Goal: Navigation & Orientation: Find specific page/section

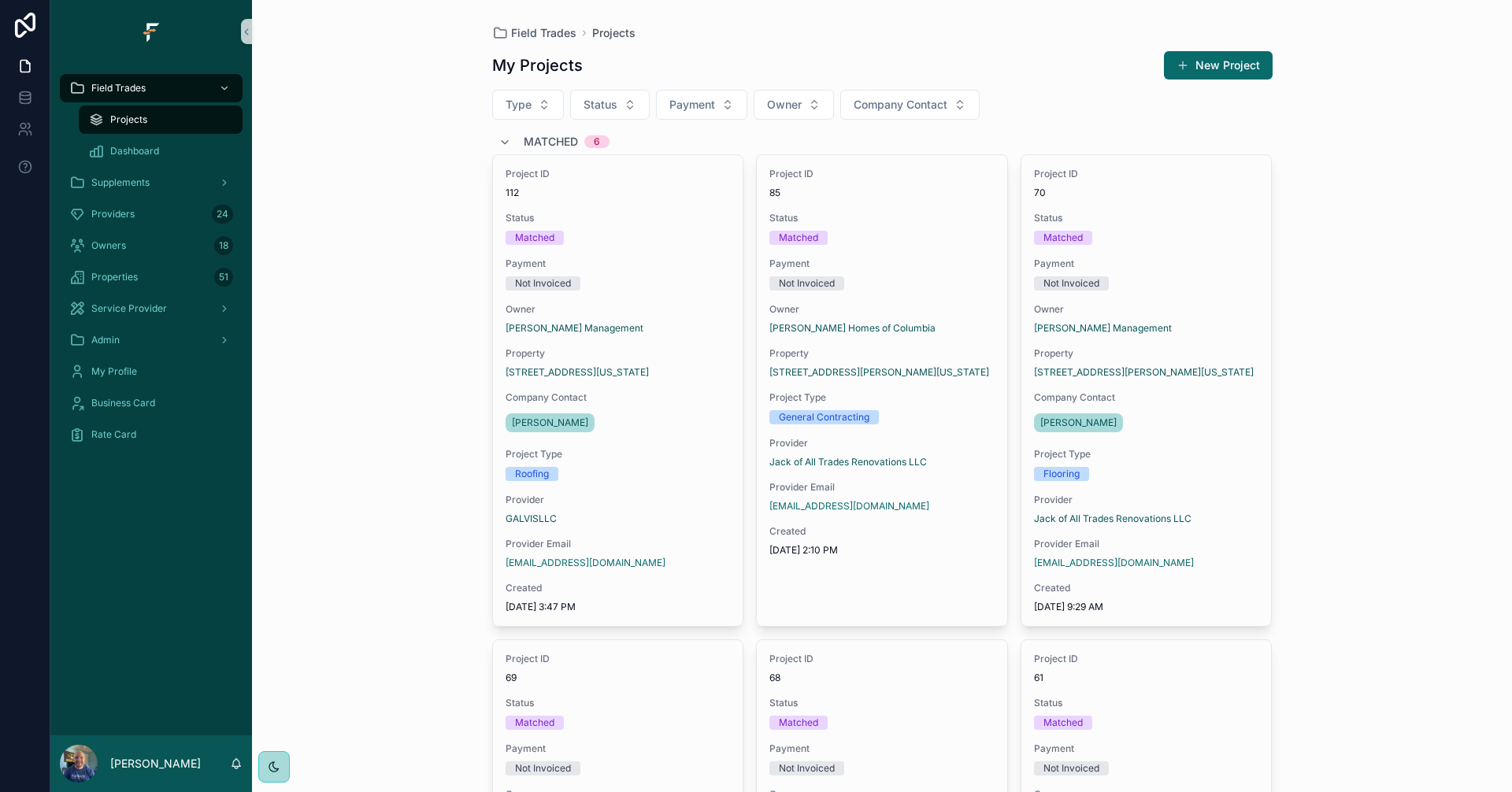
click at [492, 144] on div "Matched 6" at bounding box center [882, 142] width 781 height 25
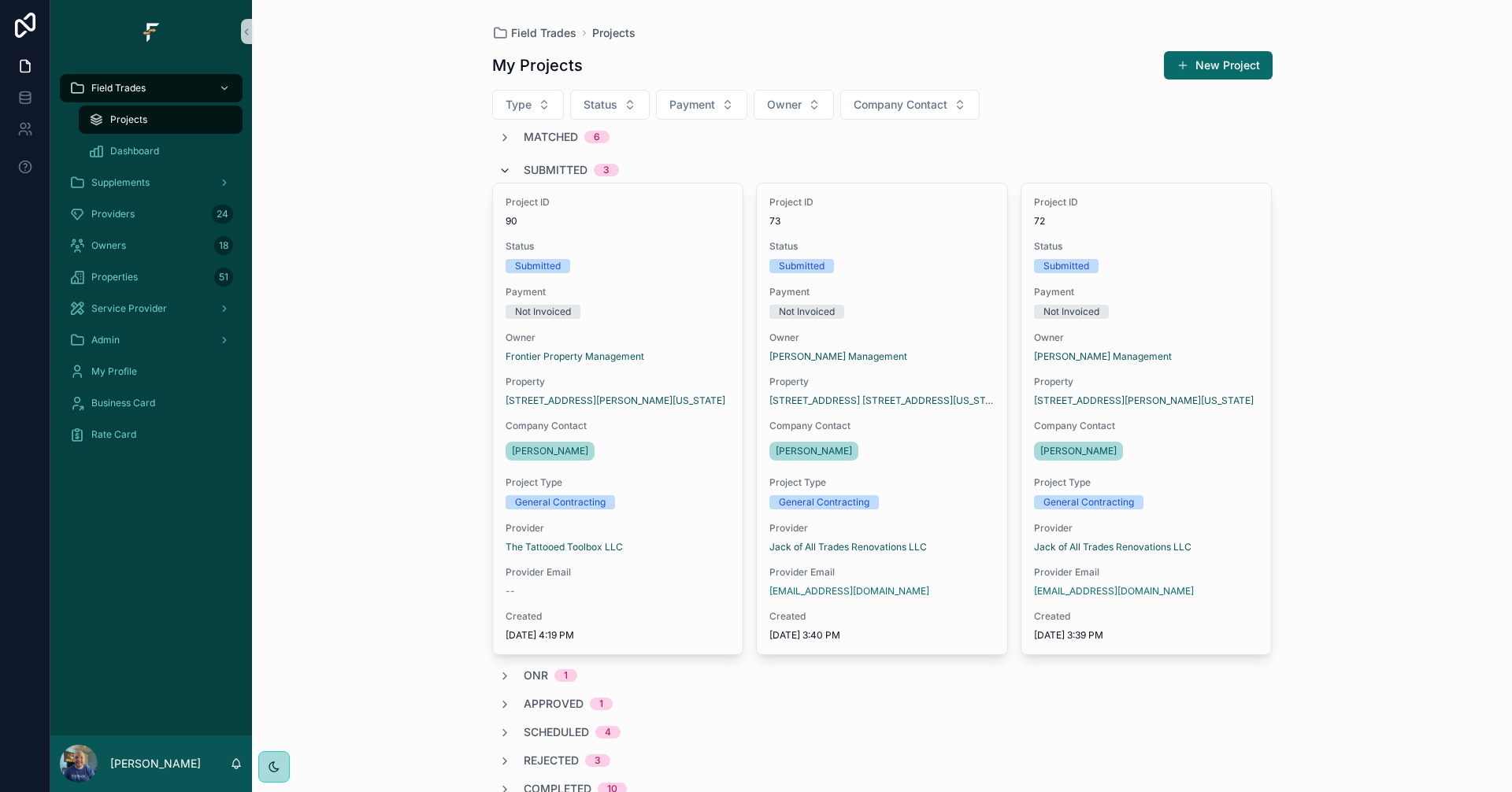
click at [499, 173] on icon "scrollable content" at bounding box center [505, 170] width 13 height 13
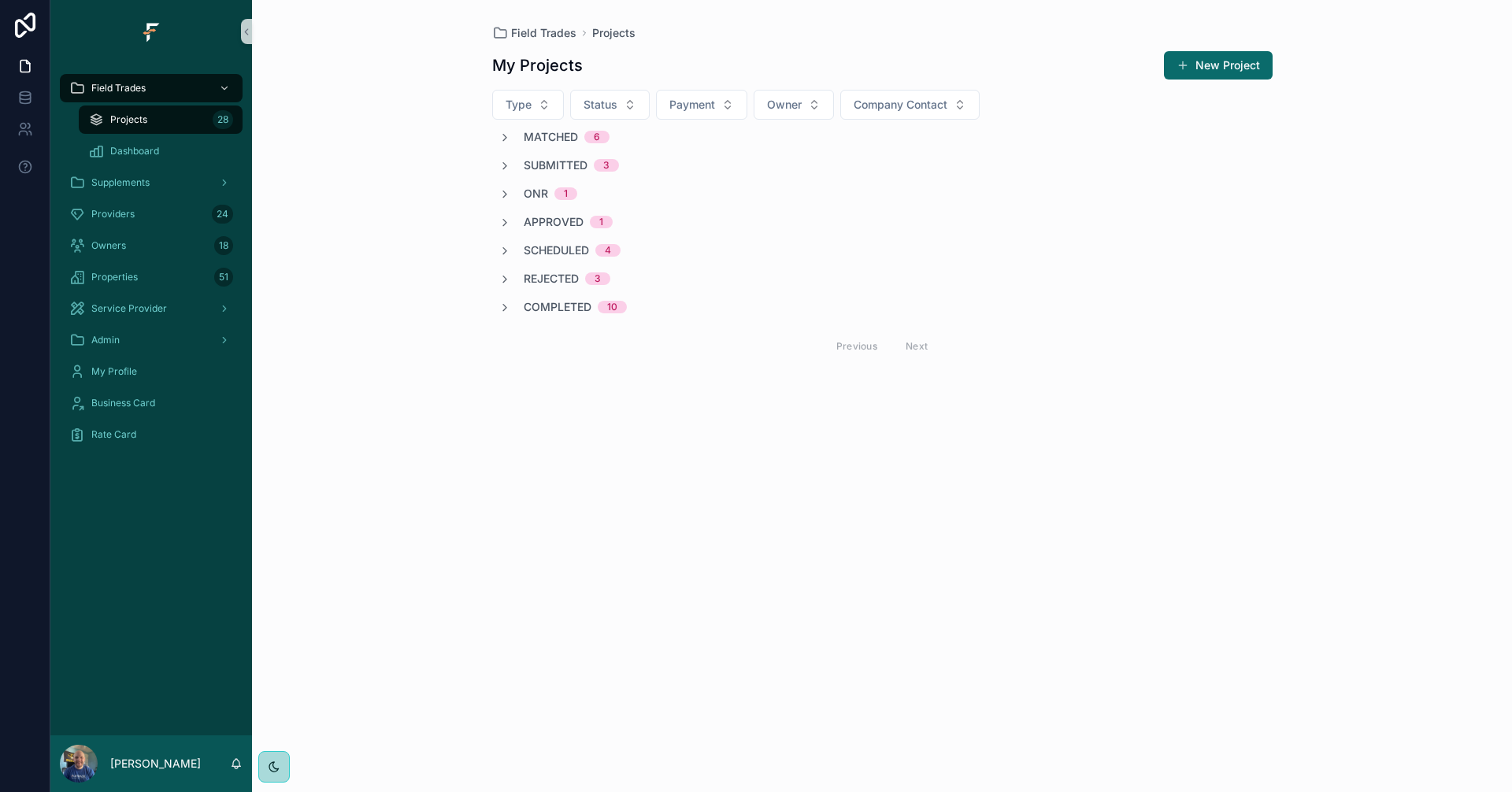
click at [499, 159] on button "scrollable content" at bounding box center [505, 165] width 13 height 13
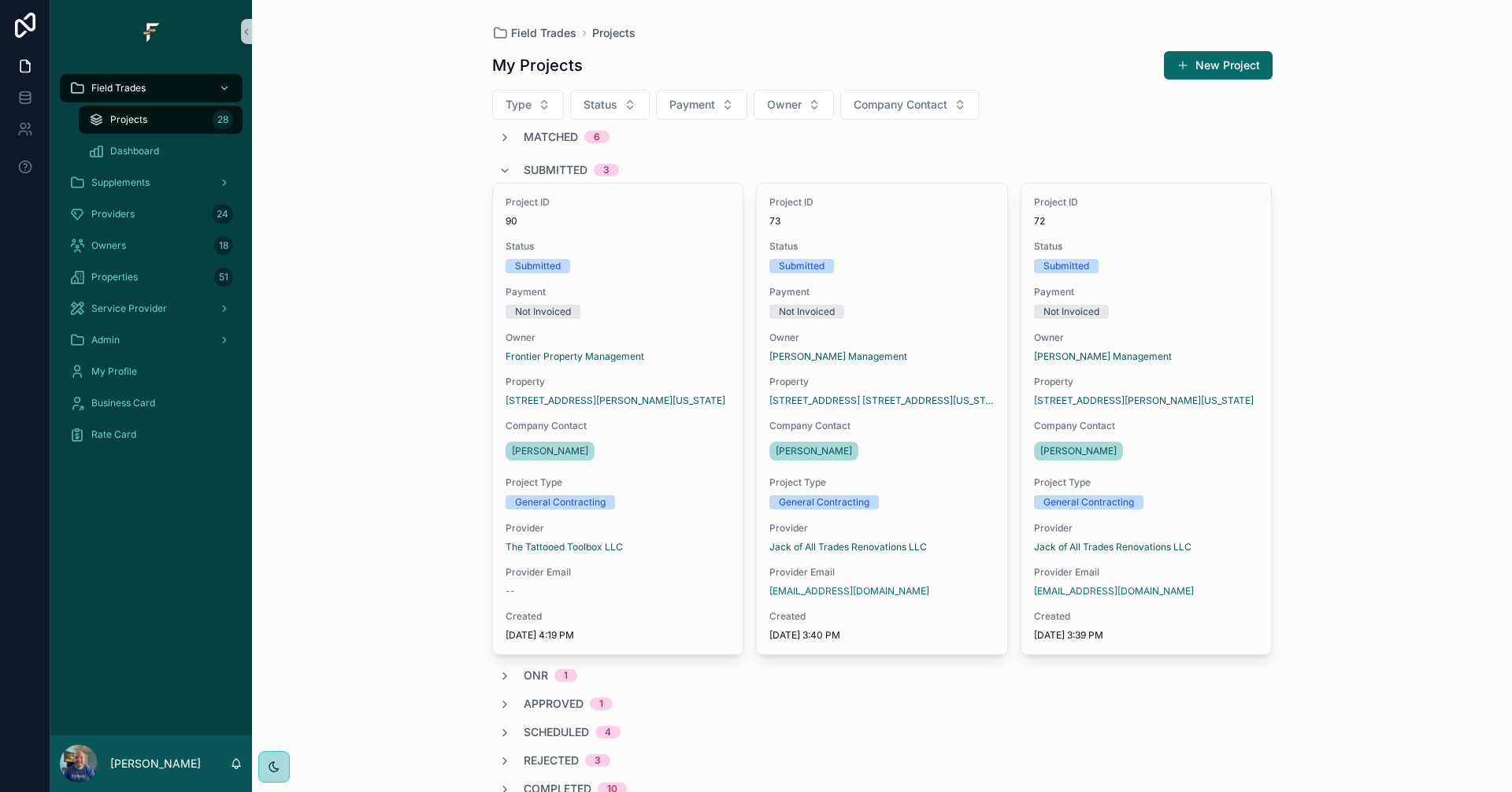
click at [499, 163] on button "scrollable content" at bounding box center [505, 169] width 13 height 13
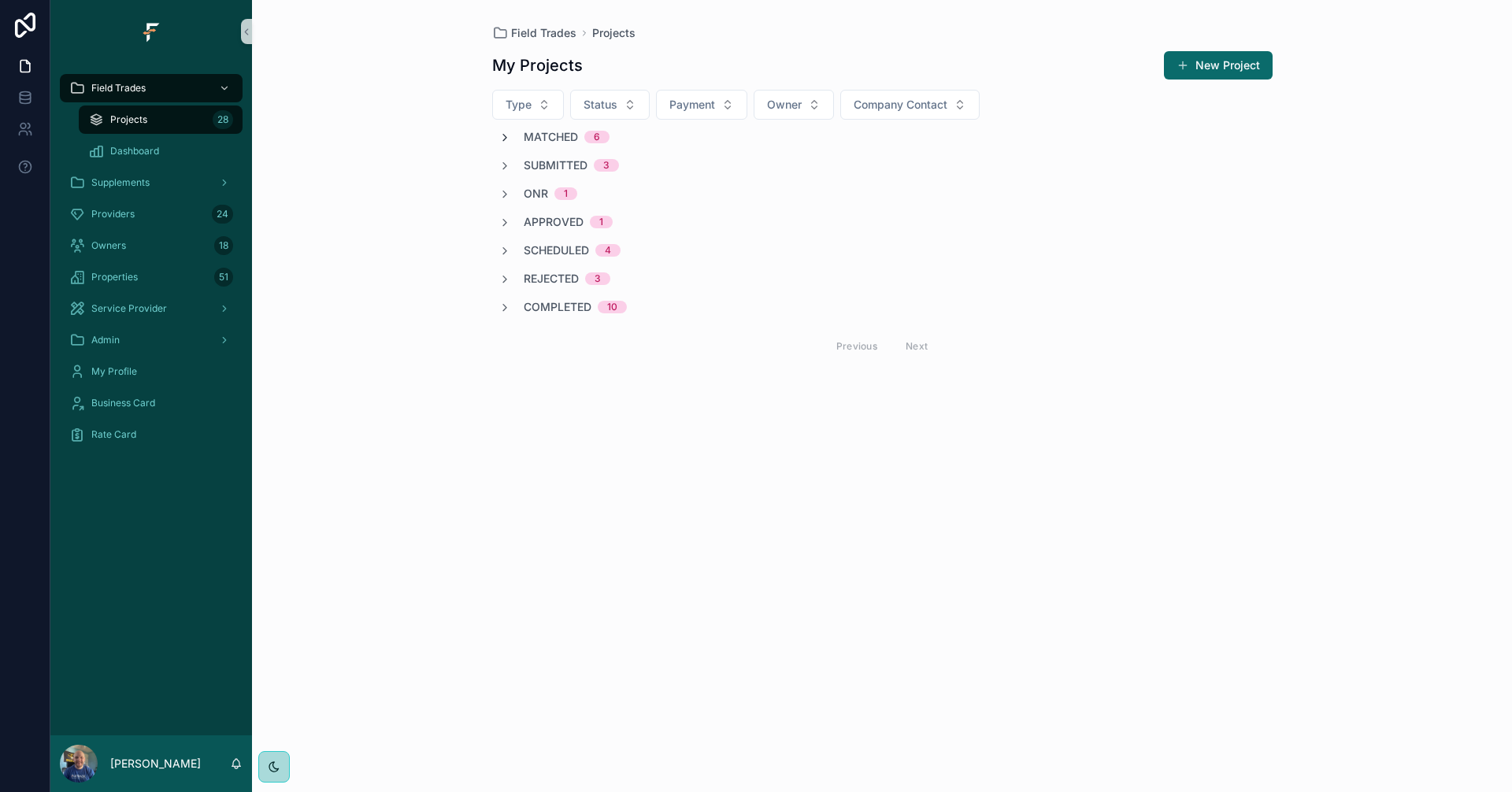
click at [508, 140] on icon "scrollable content" at bounding box center [505, 137] width 13 height 13
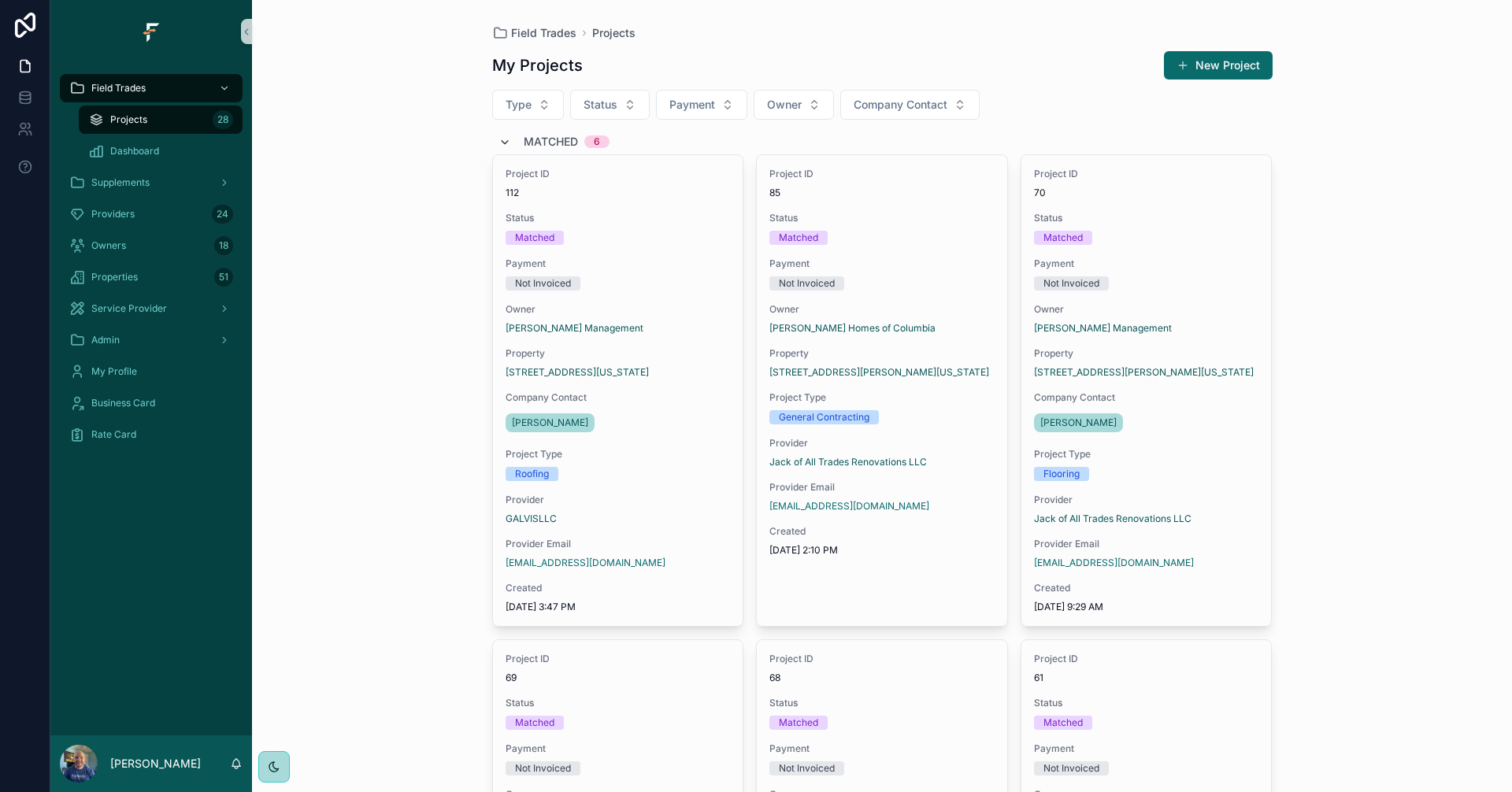
click at [508, 140] on div "Matched 6" at bounding box center [554, 142] width 111 height 25
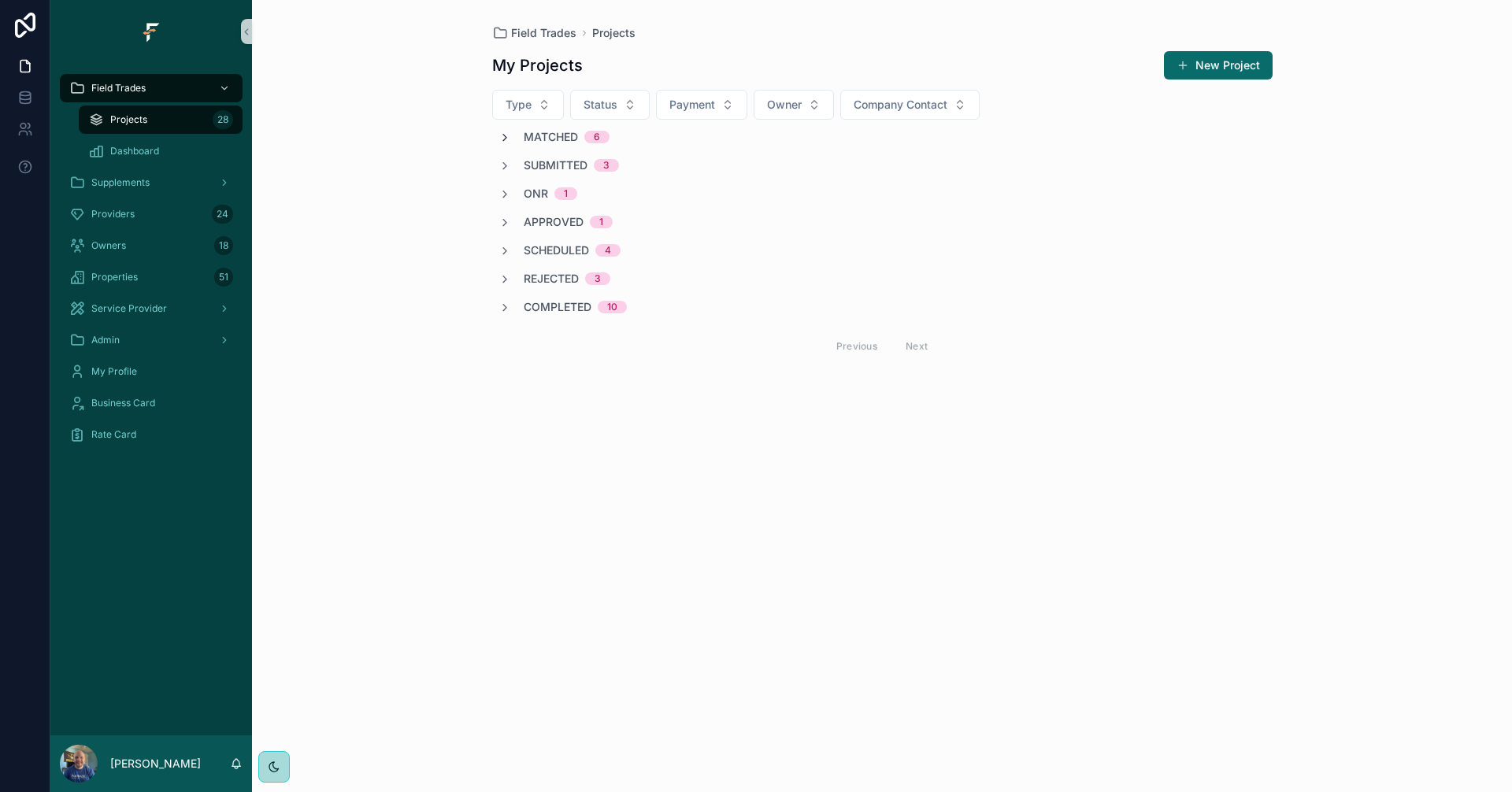
click at [506, 138] on icon "scrollable content" at bounding box center [505, 137] width 13 height 13
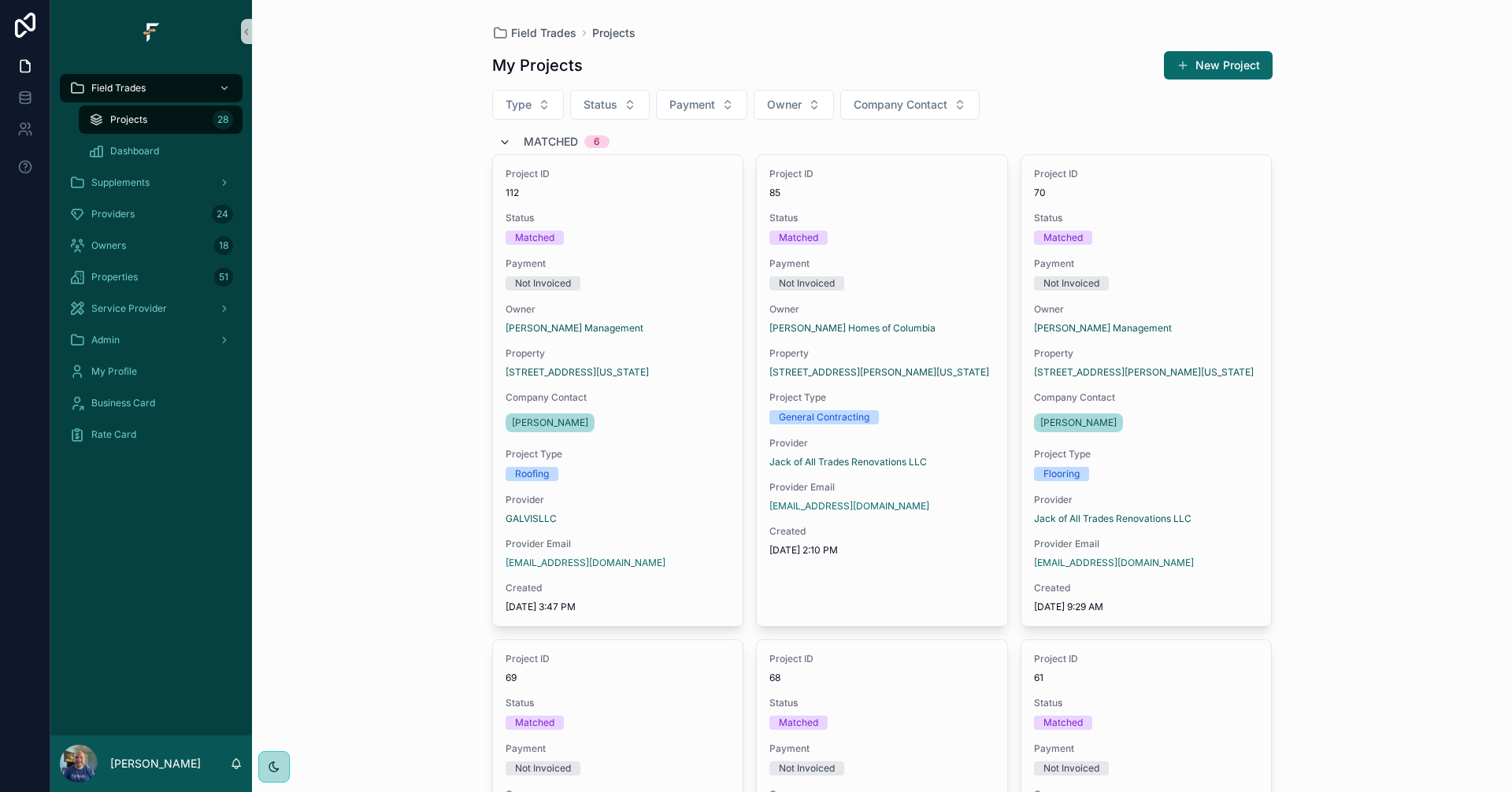
click at [499, 140] on icon "scrollable content" at bounding box center [505, 142] width 13 height 13
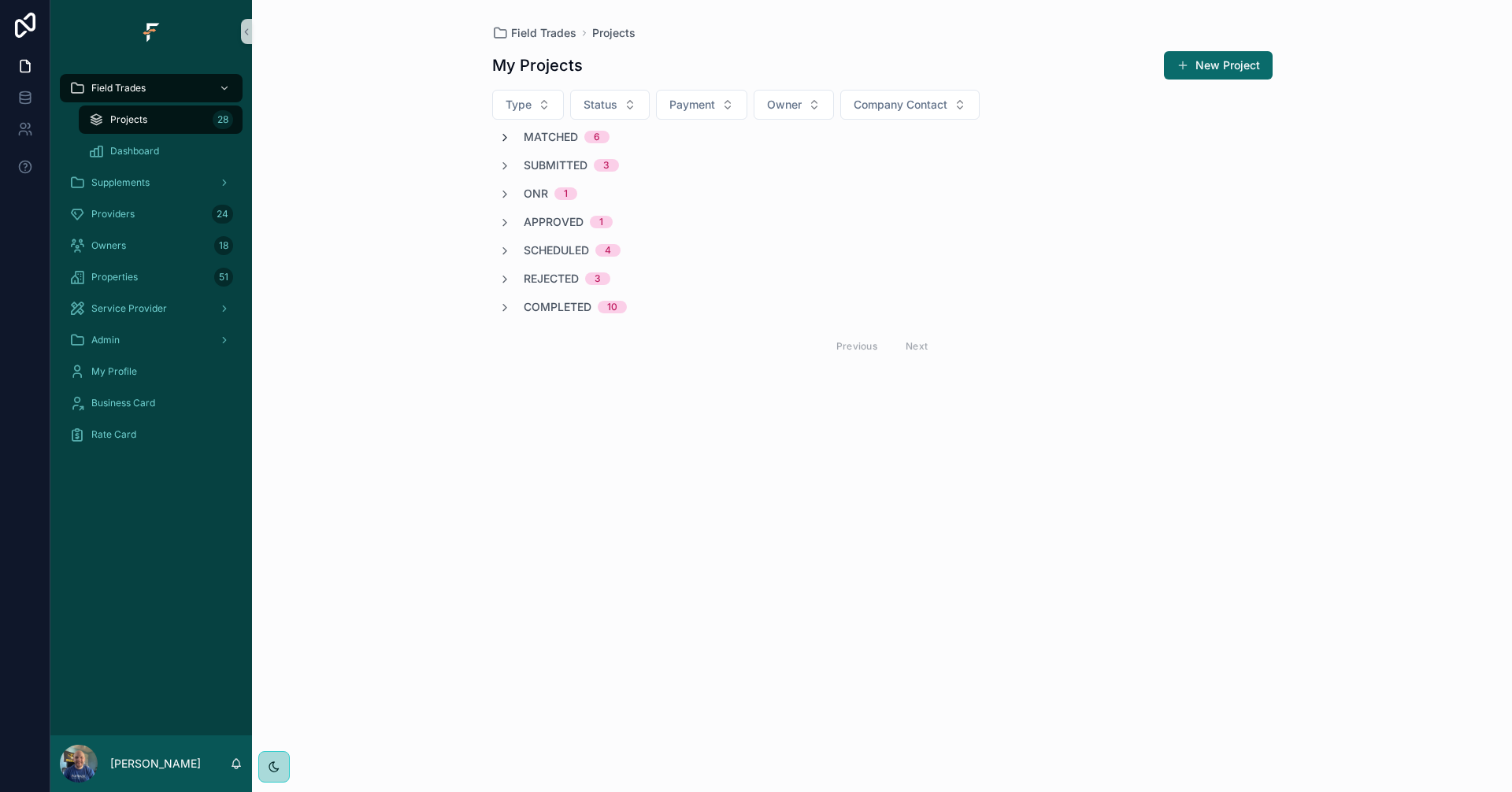
click at [496, 140] on div "Matched 6" at bounding box center [882, 137] width 781 height 16
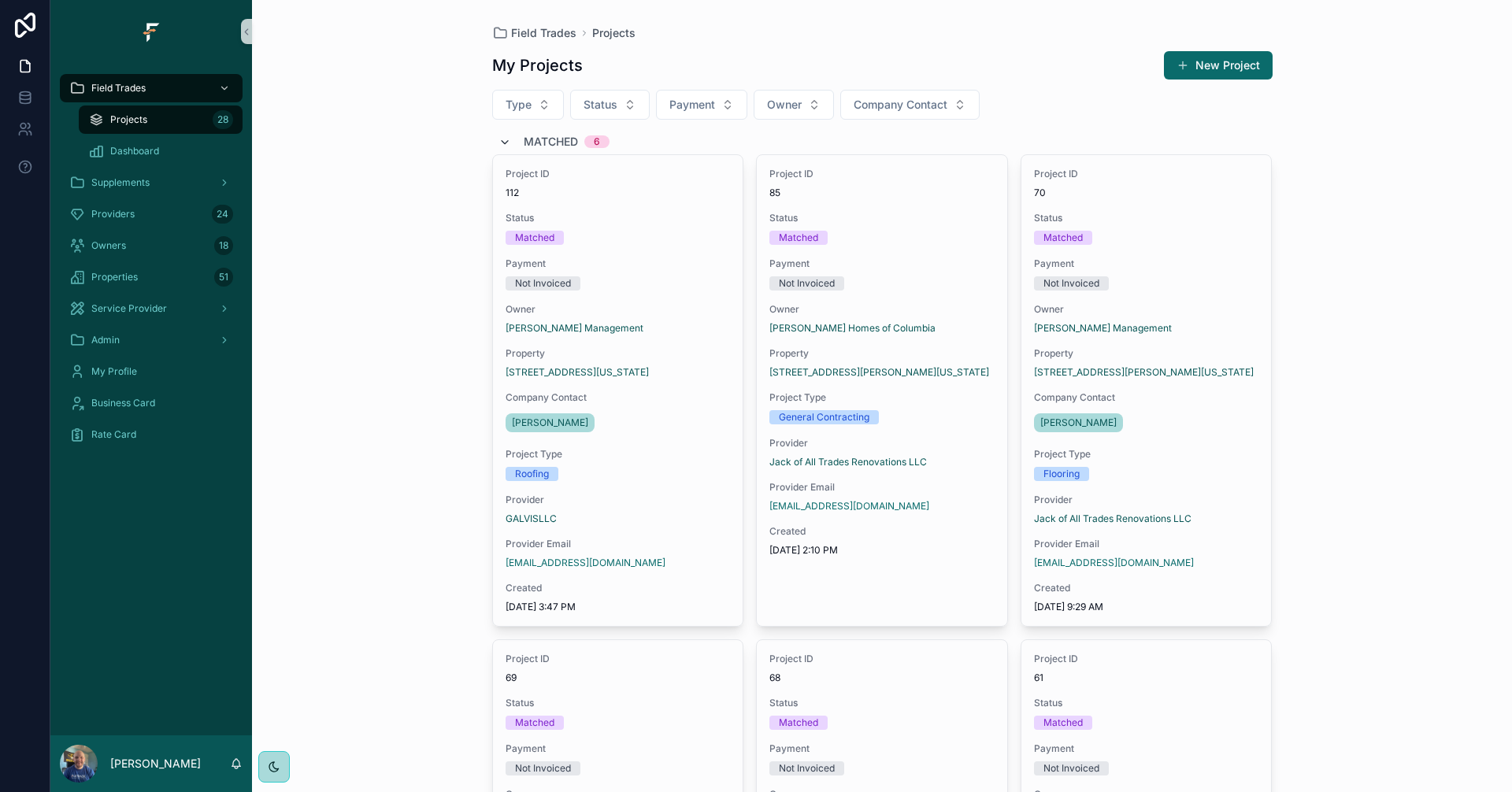
click at [499, 140] on icon "scrollable content" at bounding box center [505, 142] width 13 height 13
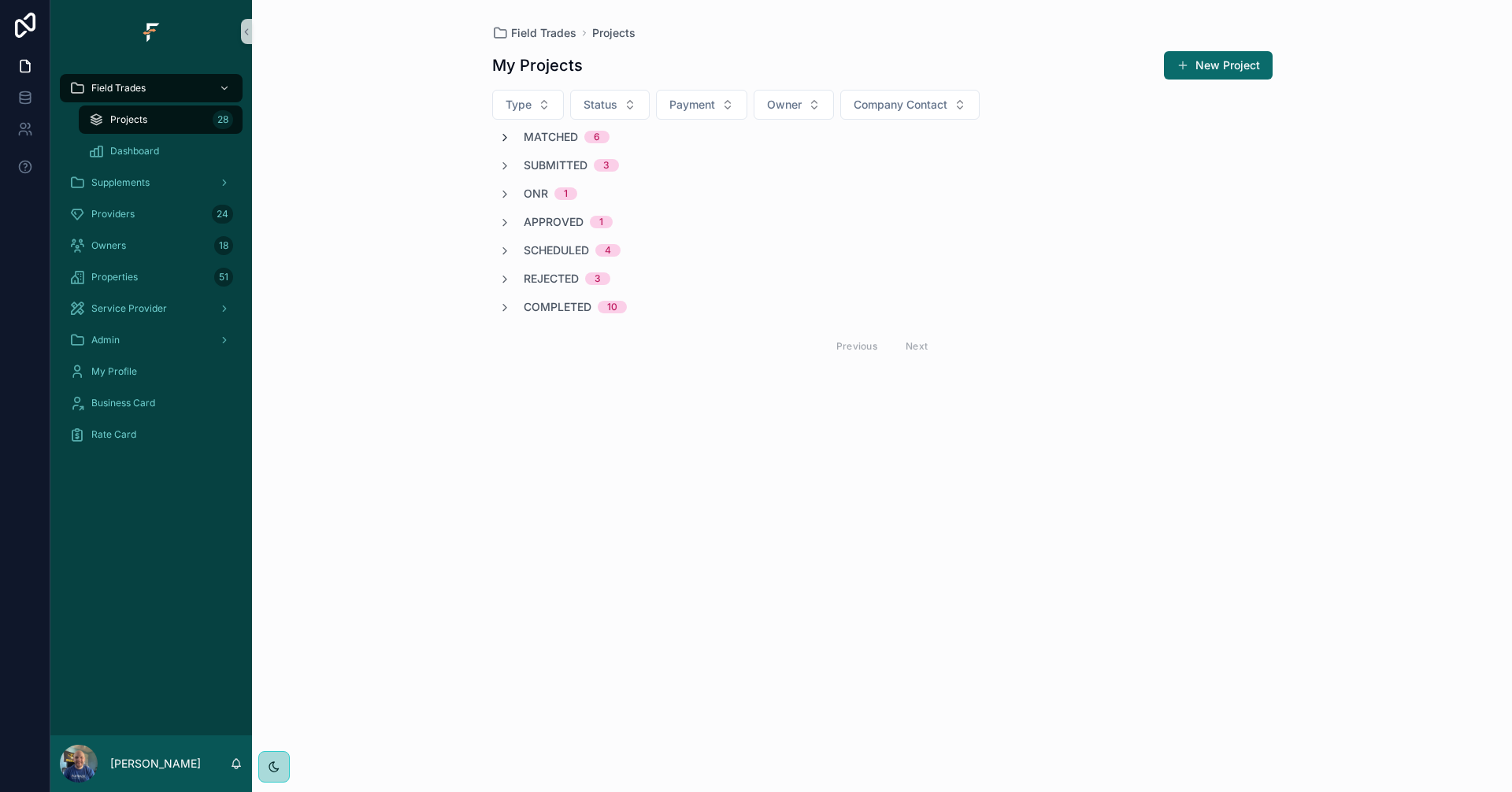
click at [499, 140] on icon "scrollable content" at bounding box center [505, 137] width 13 height 13
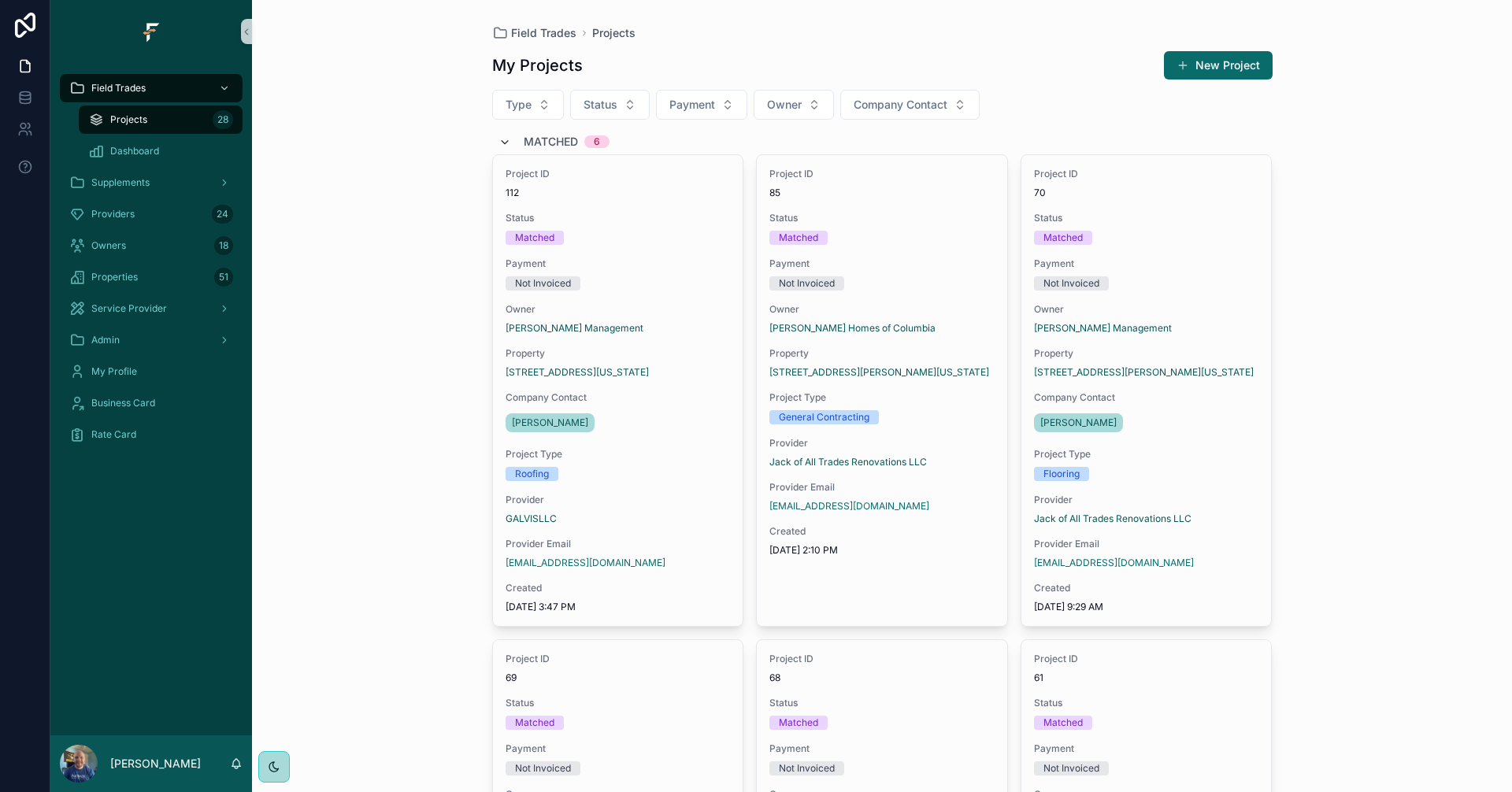
click at [502, 139] on icon "scrollable content" at bounding box center [505, 142] width 13 height 13
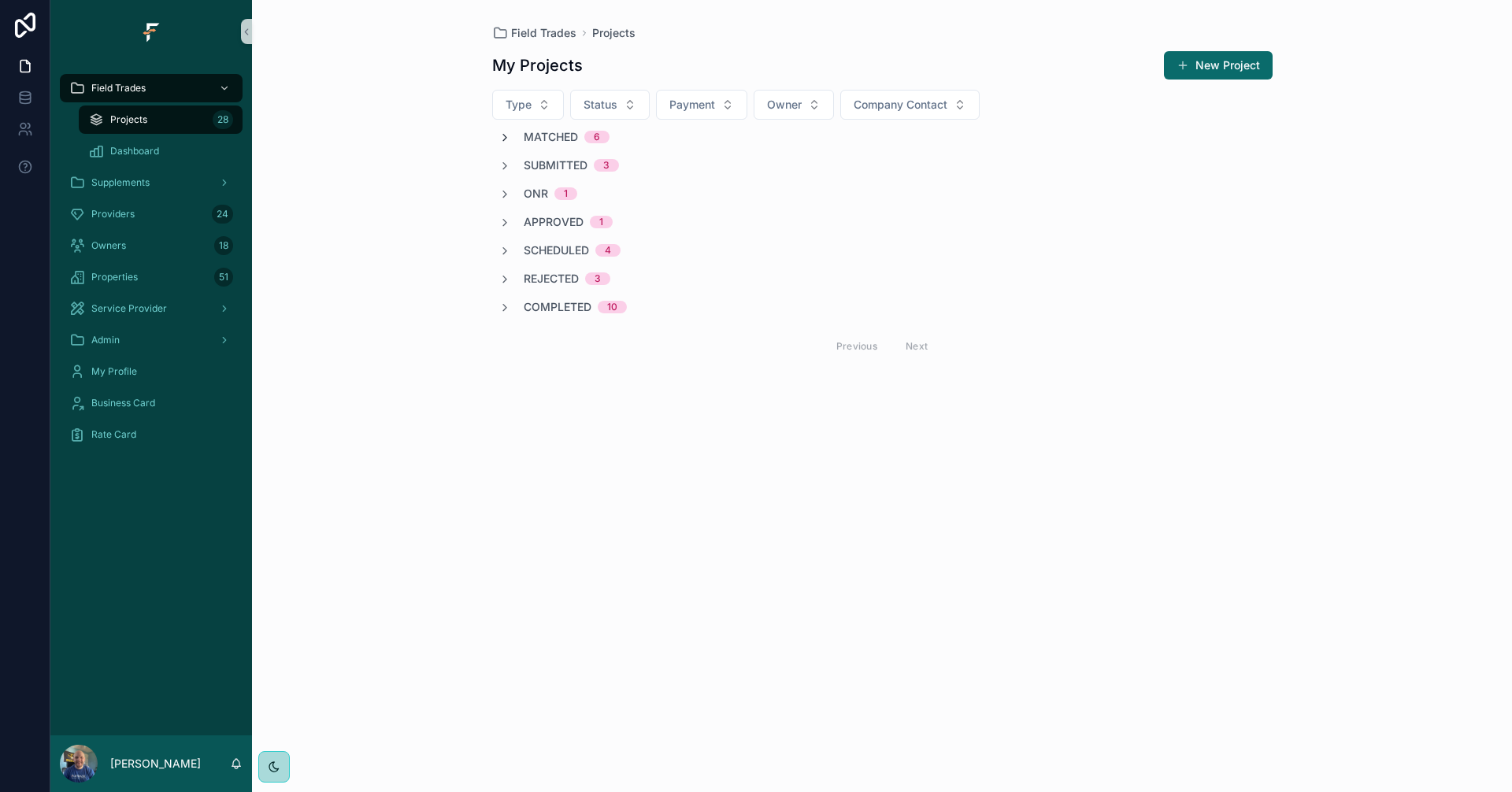
click at [508, 136] on icon "scrollable content" at bounding box center [505, 137] width 13 height 13
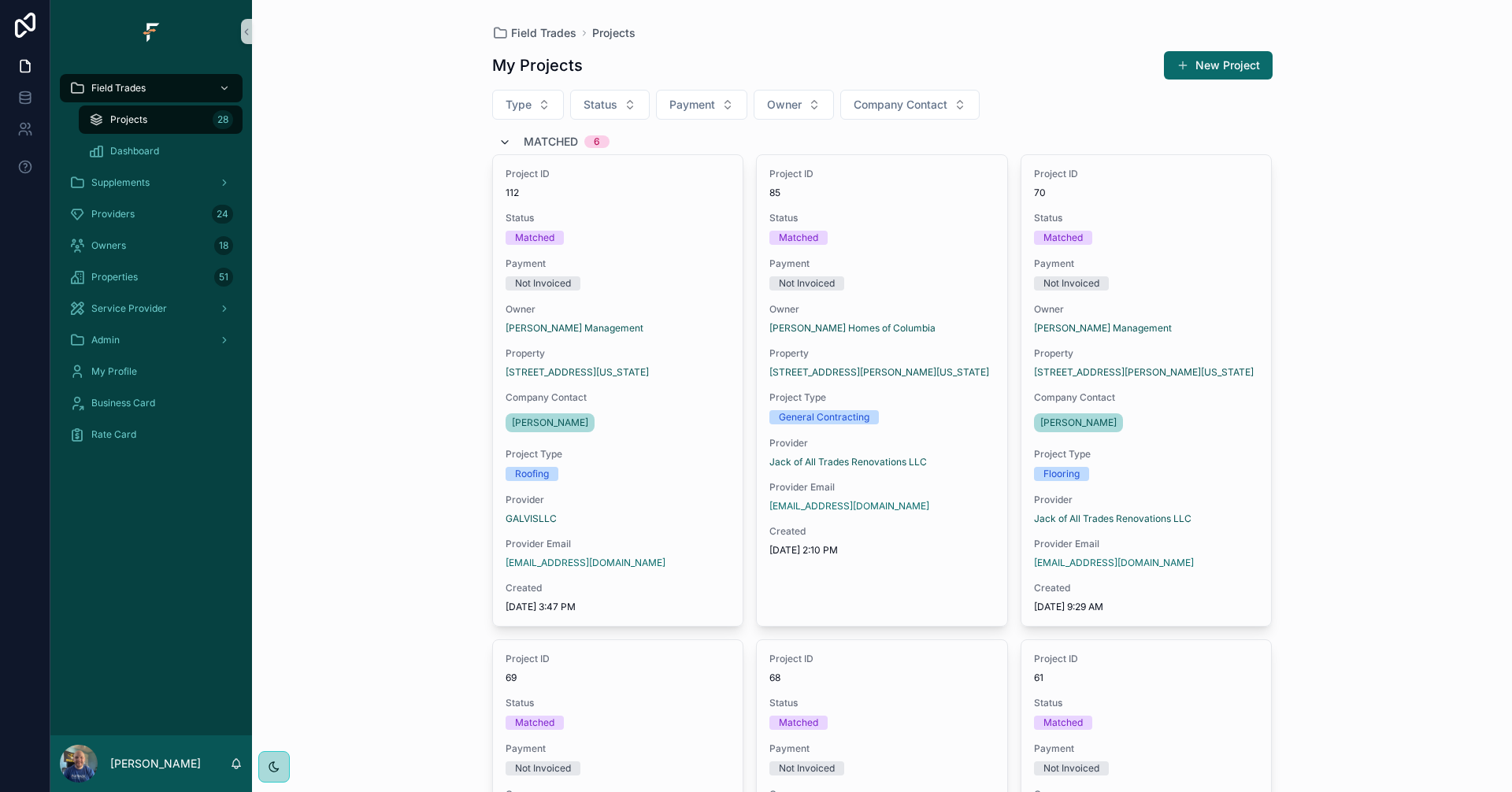
click at [508, 136] on div "Matched 6" at bounding box center [554, 142] width 111 height 25
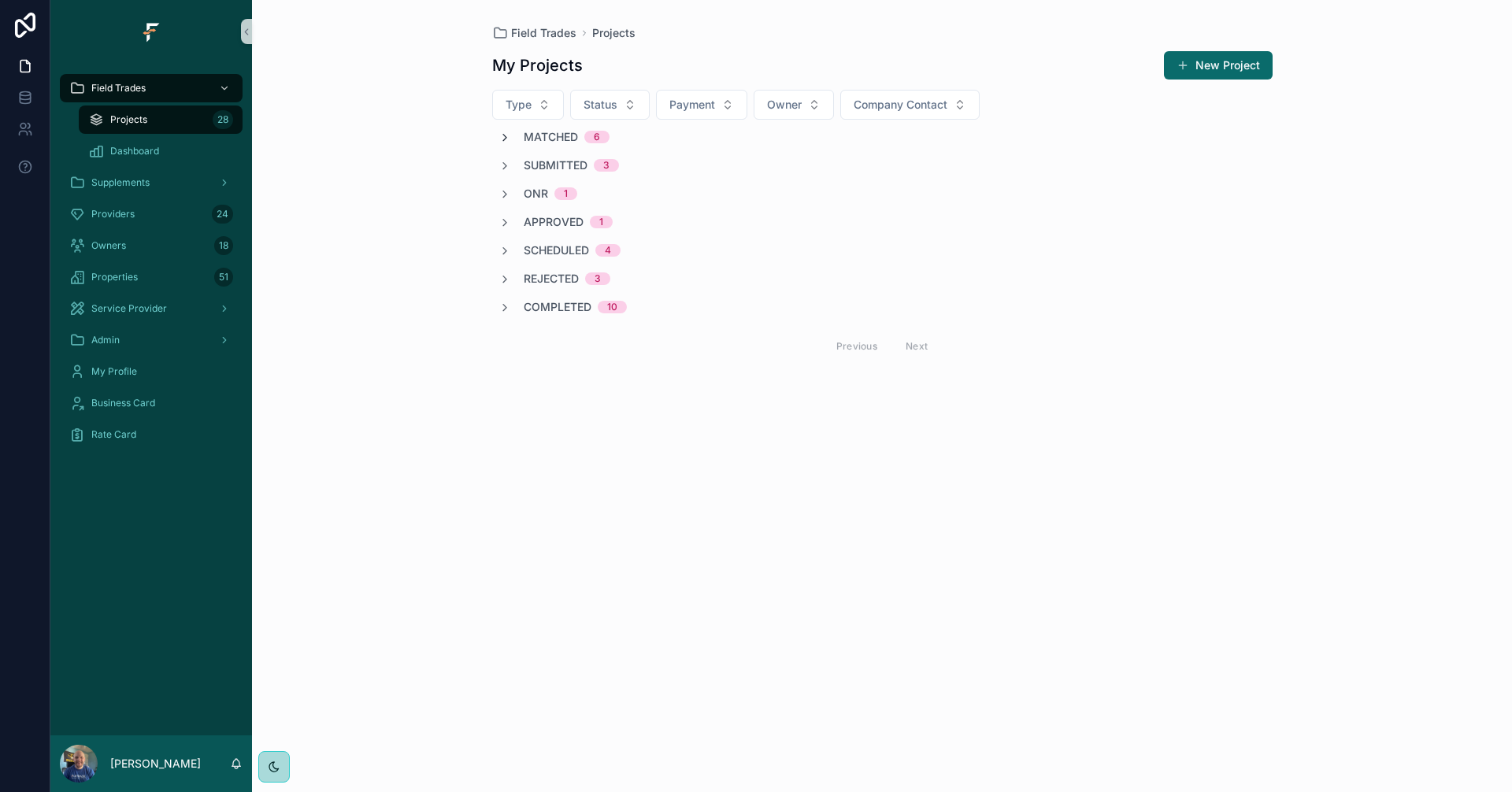
click at [505, 135] on icon "scrollable content" at bounding box center [505, 137] width 13 height 13
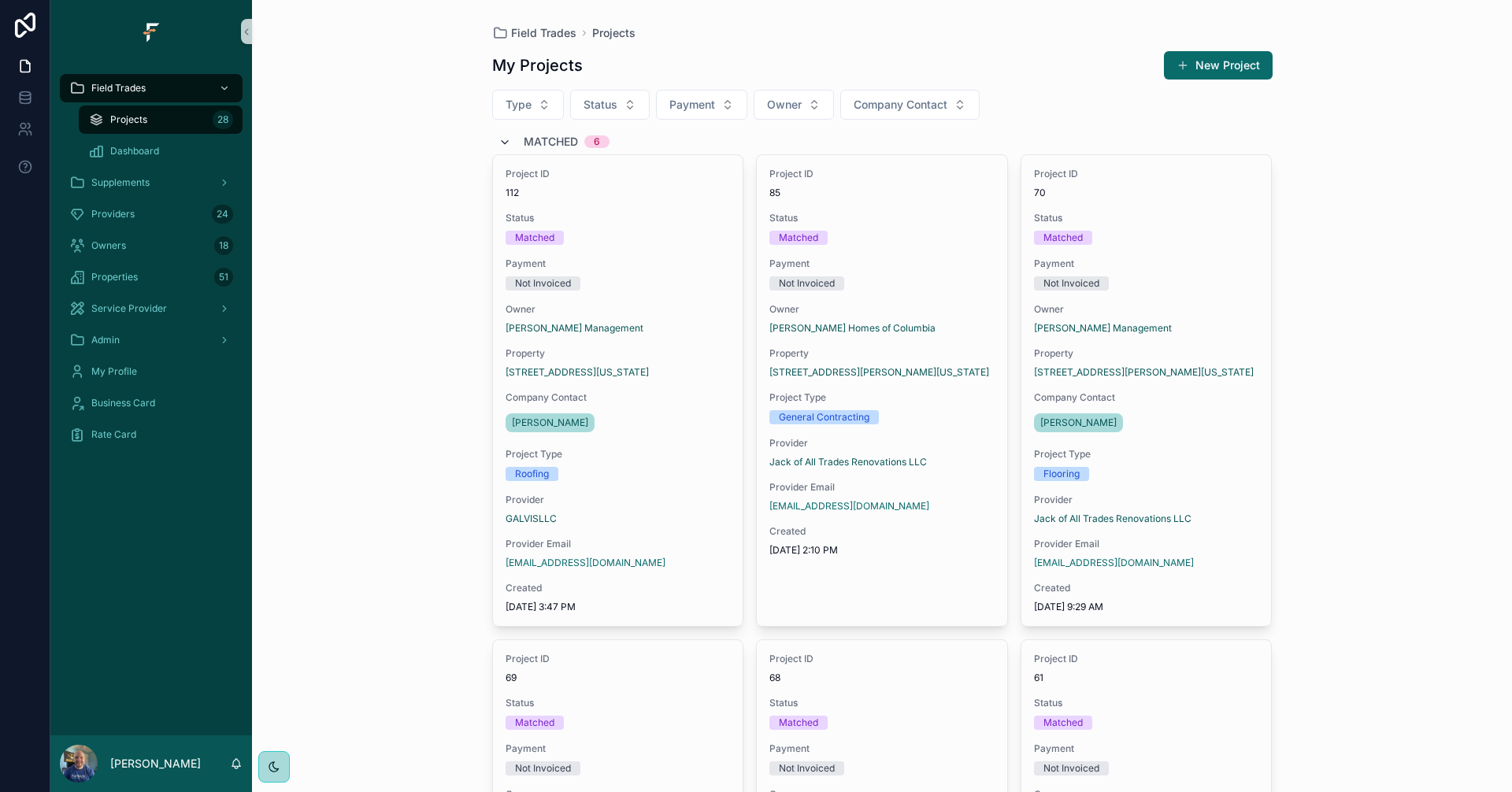
click at [505, 135] on div "Matched 6" at bounding box center [554, 142] width 111 height 25
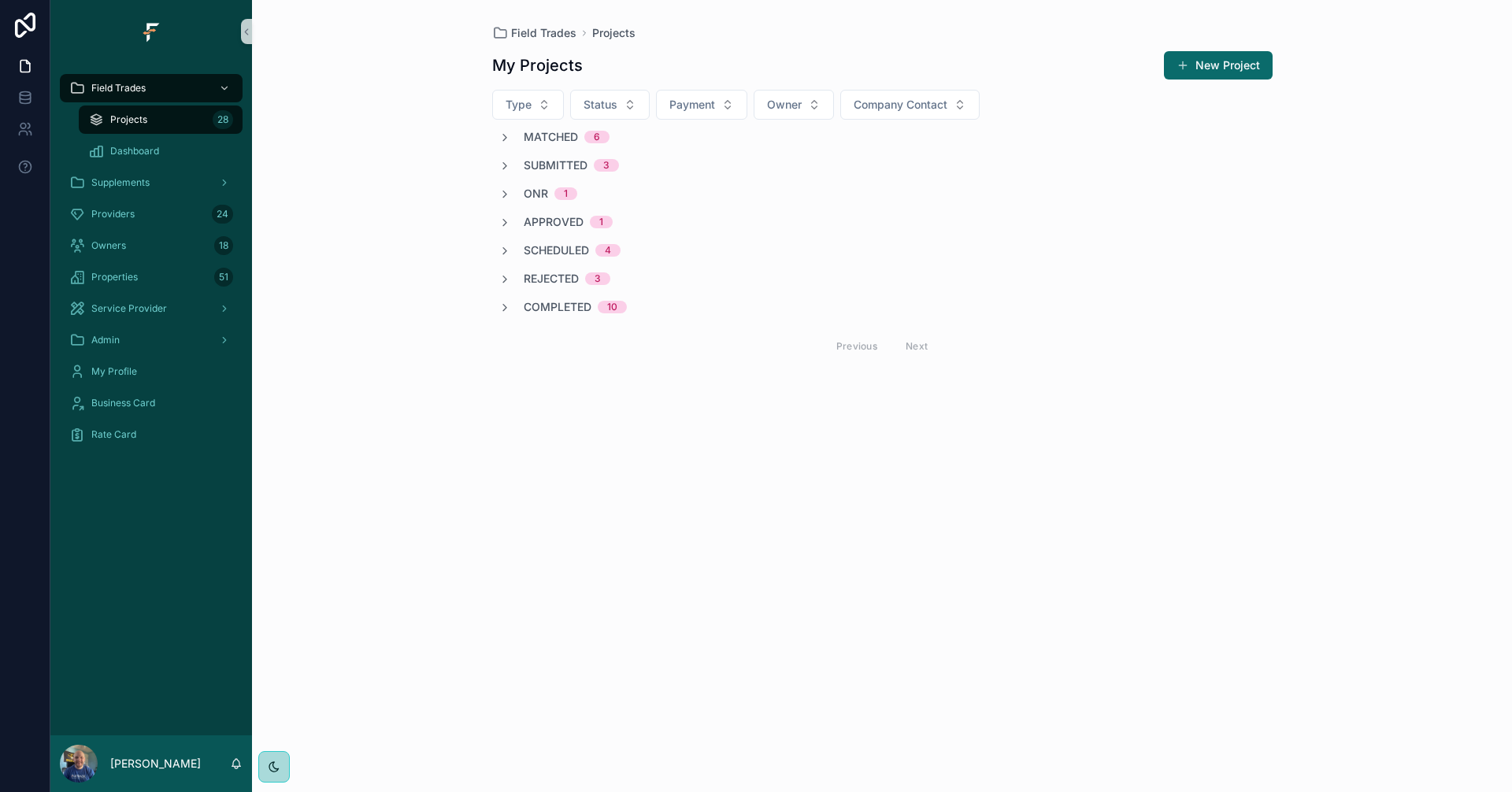
click at [1443, 493] on div "Field Trades Projects My Projects New Project Type Status Payment Owner Company…" at bounding box center [882, 396] width 1260 height 792
click at [504, 135] on icon "scrollable content" at bounding box center [505, 137] width 13 height 13
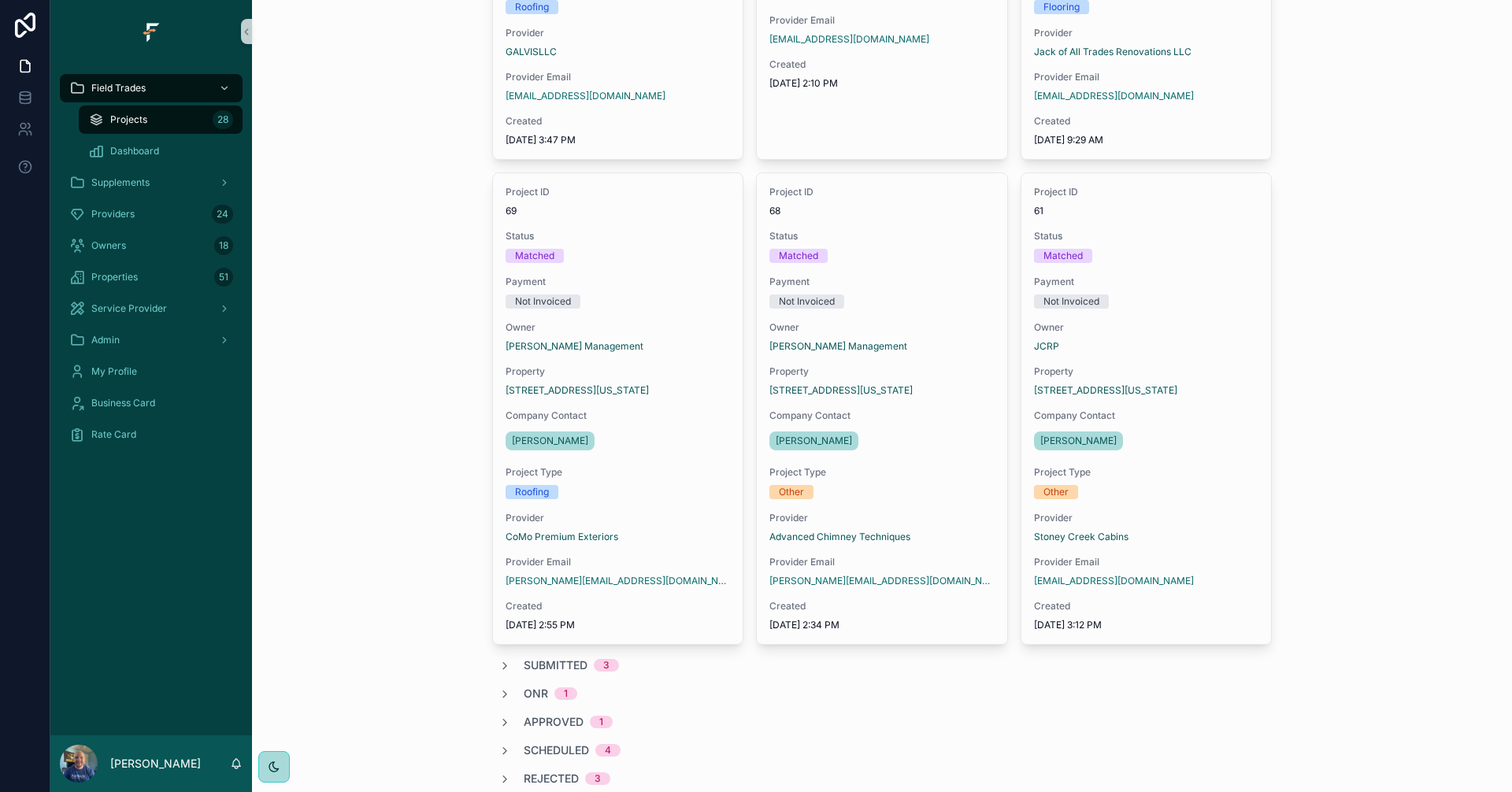
scroll to position [551, 0]
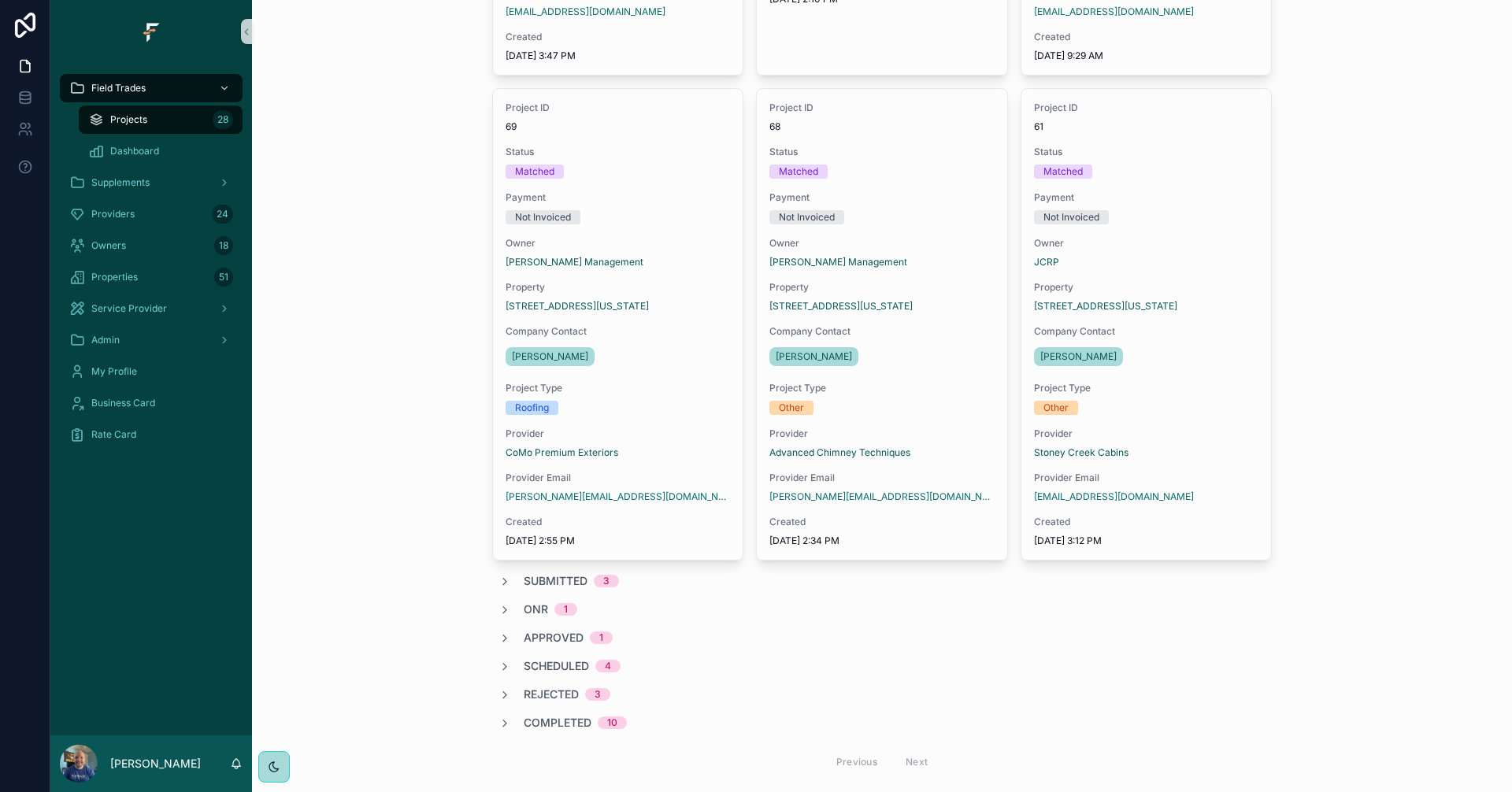
click at [524, 585] on span "Submitted" at bounding box center [556, 581] width 64 height 16
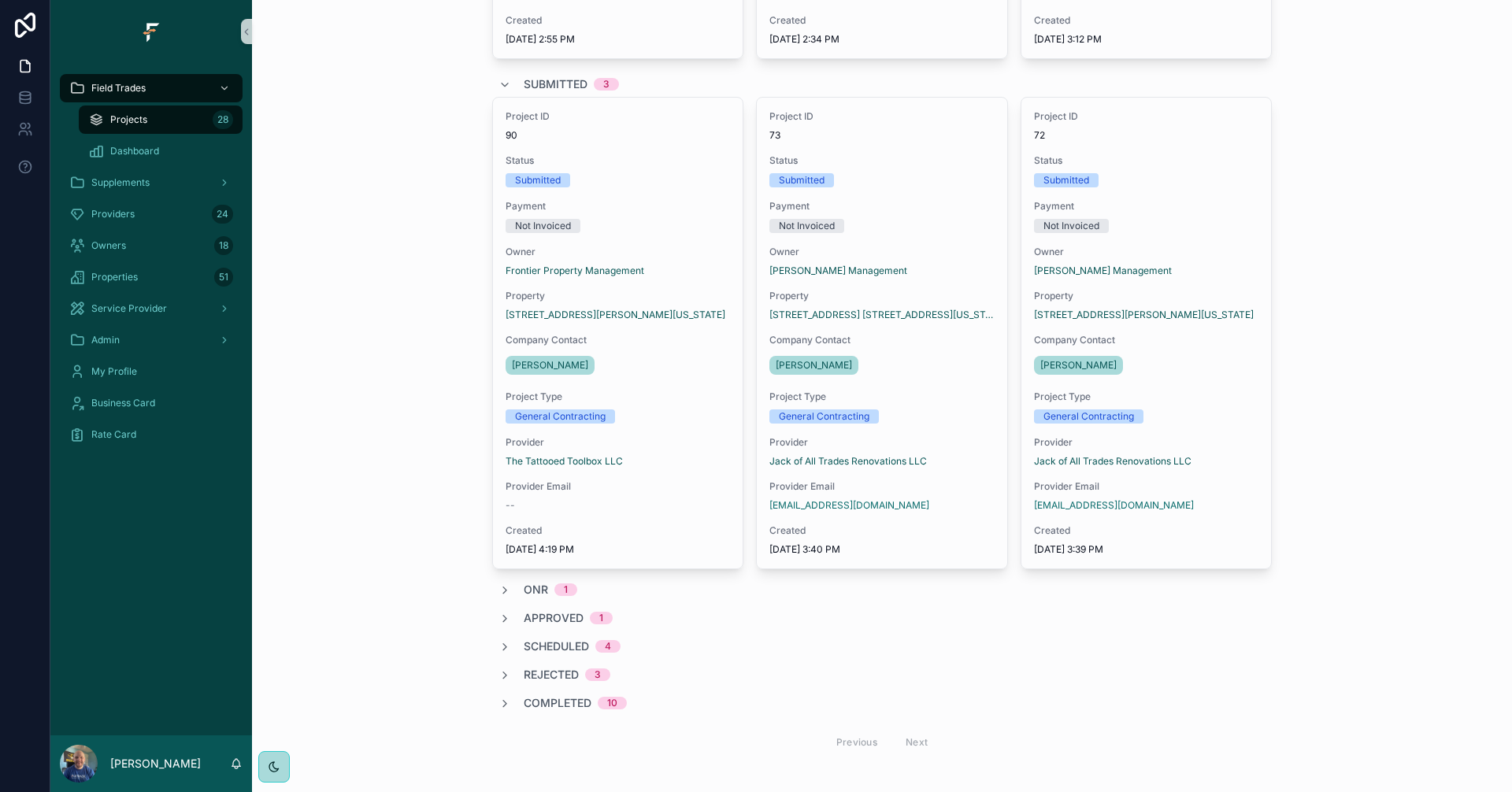
scroll to position [1071, 0]
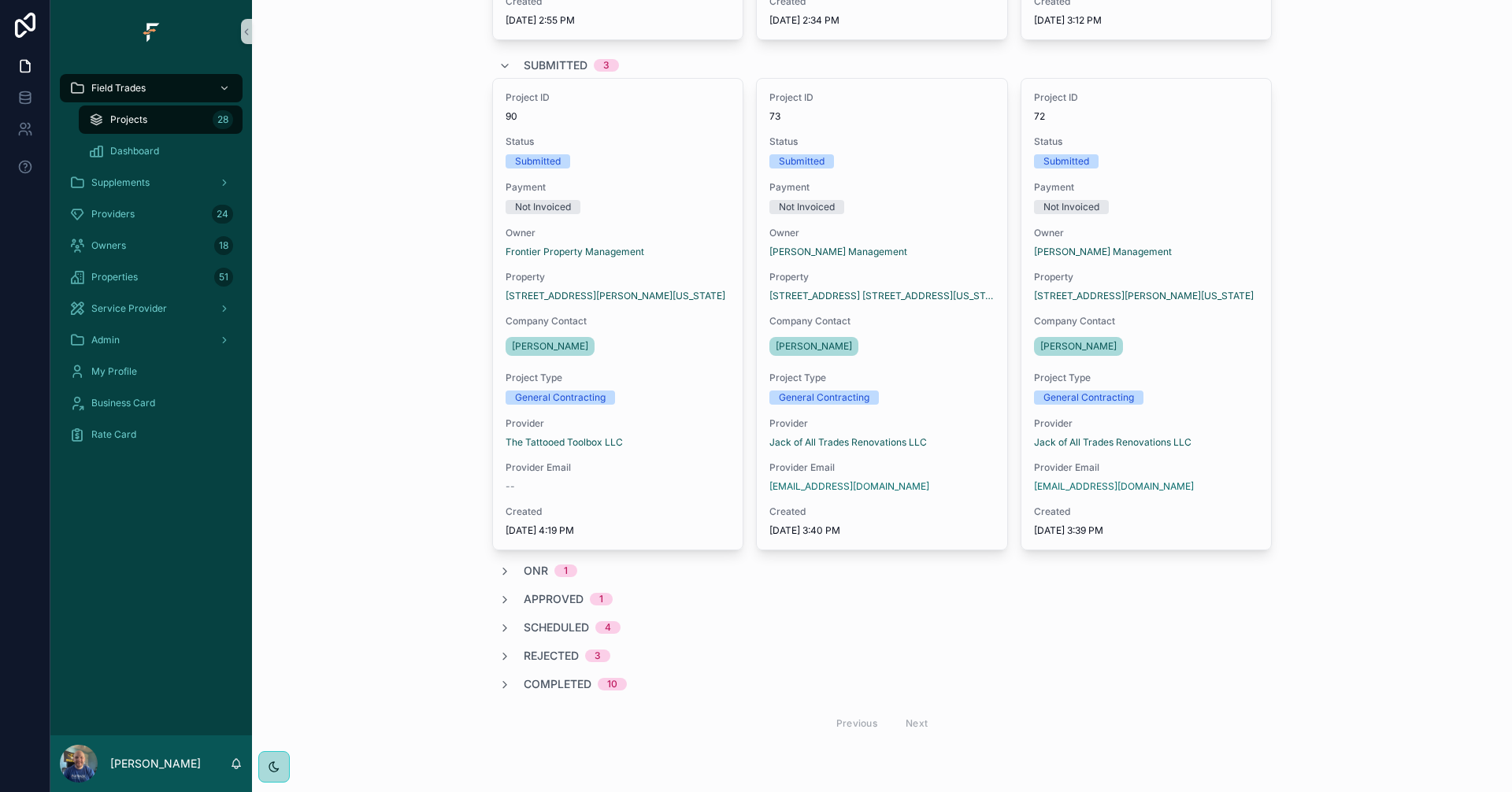
click at [549, 594] on span "Approved" at bounding box center [554, 599] width 60 height 16
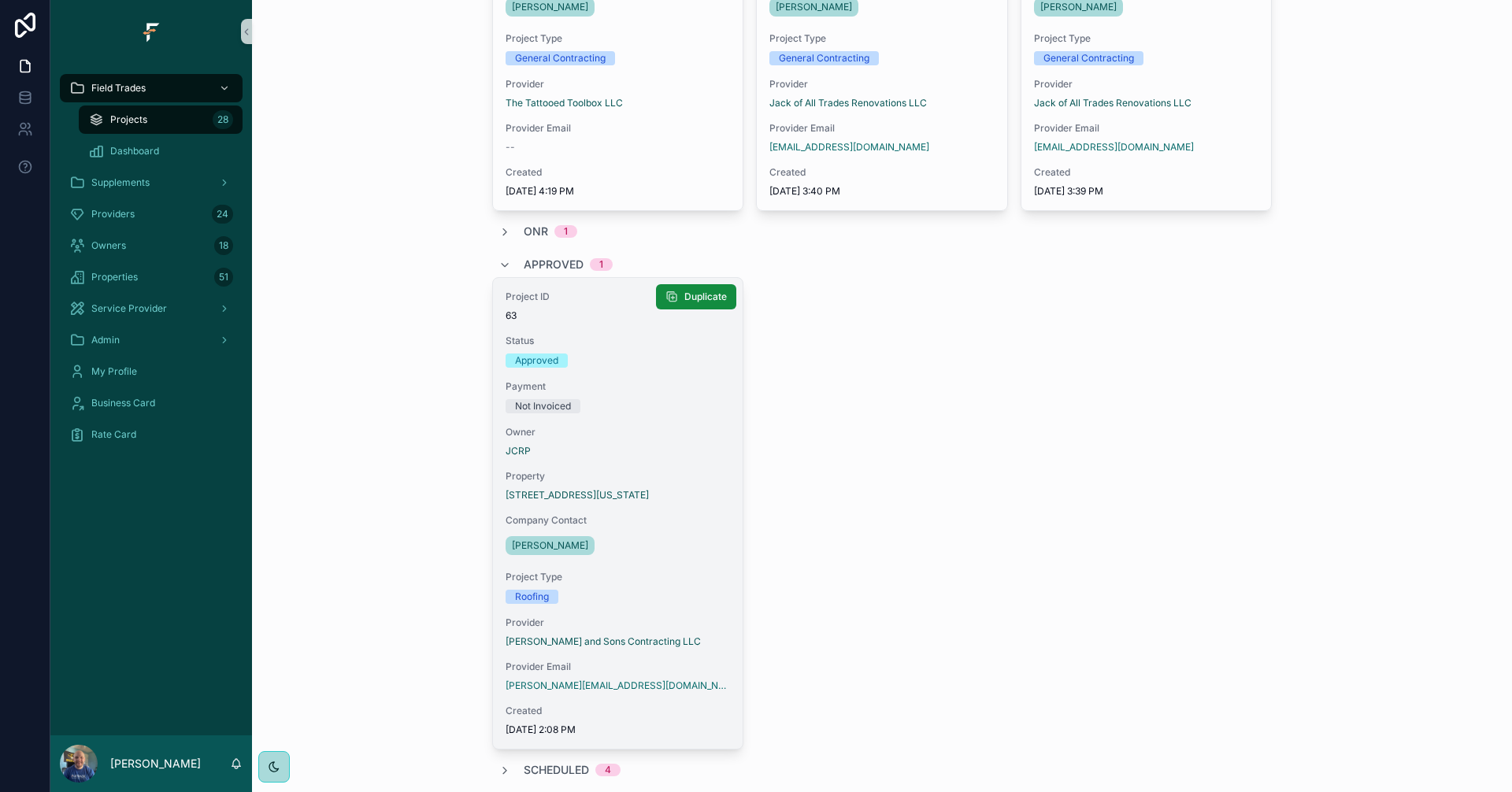
scroll to position [1464, 0]
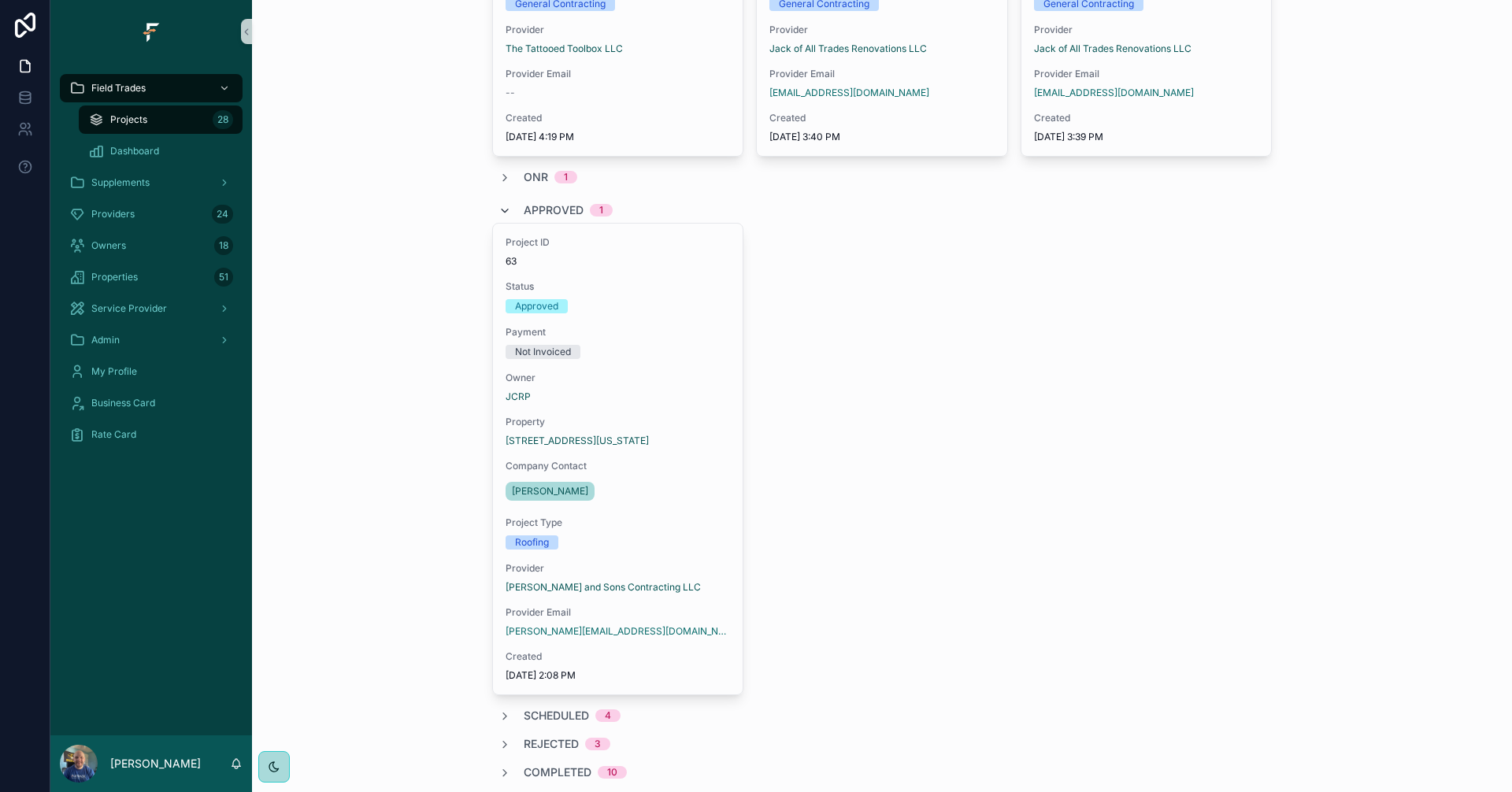
click at [499, 208] on icon "scrollable content" at bounding box center [505, 211] width 13 height 13
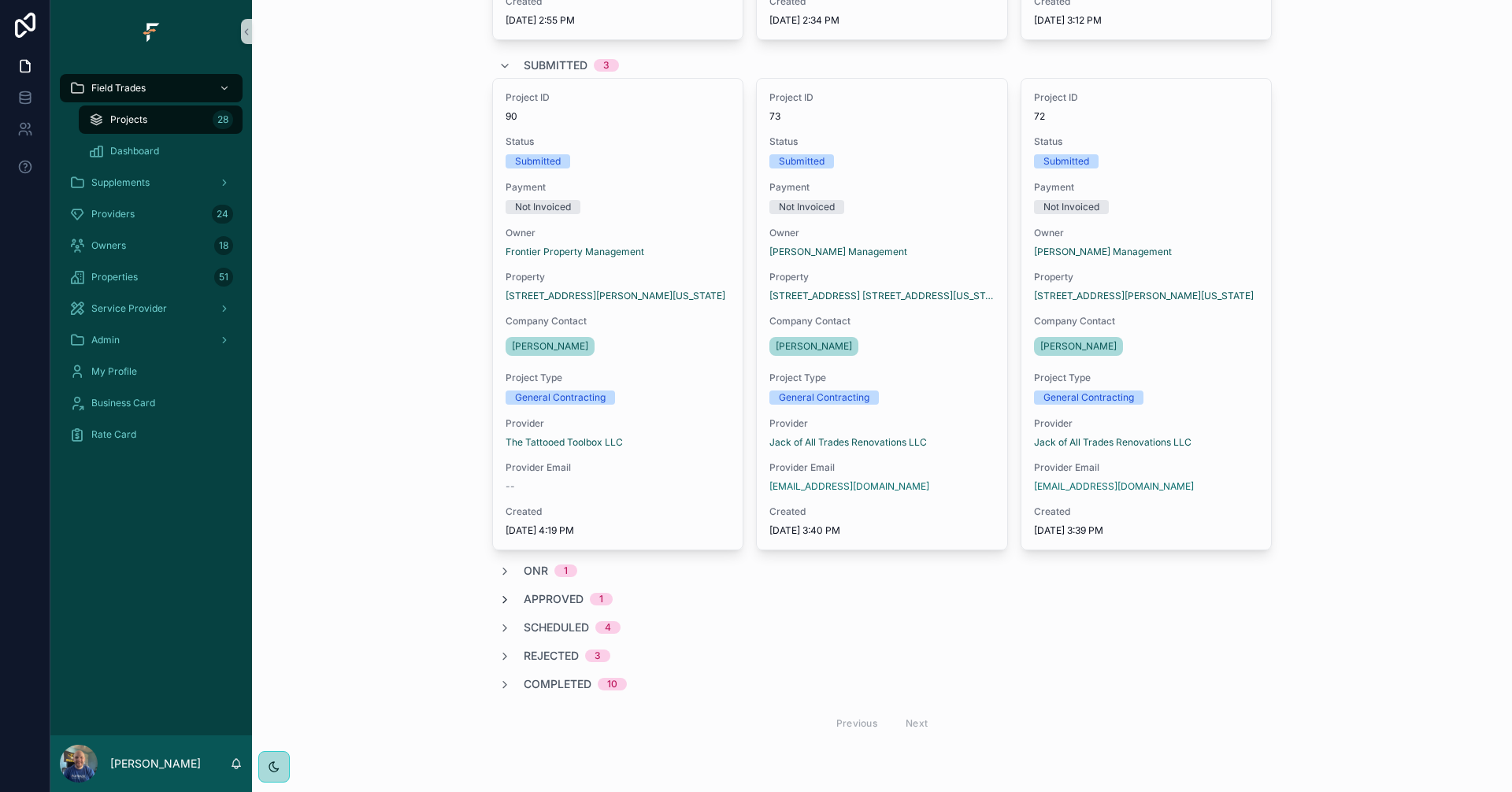
scroll to position [1071, 0]
click at [524, 628] on span "Scheduled" at bounding box center [556, 627] width 65 height 16
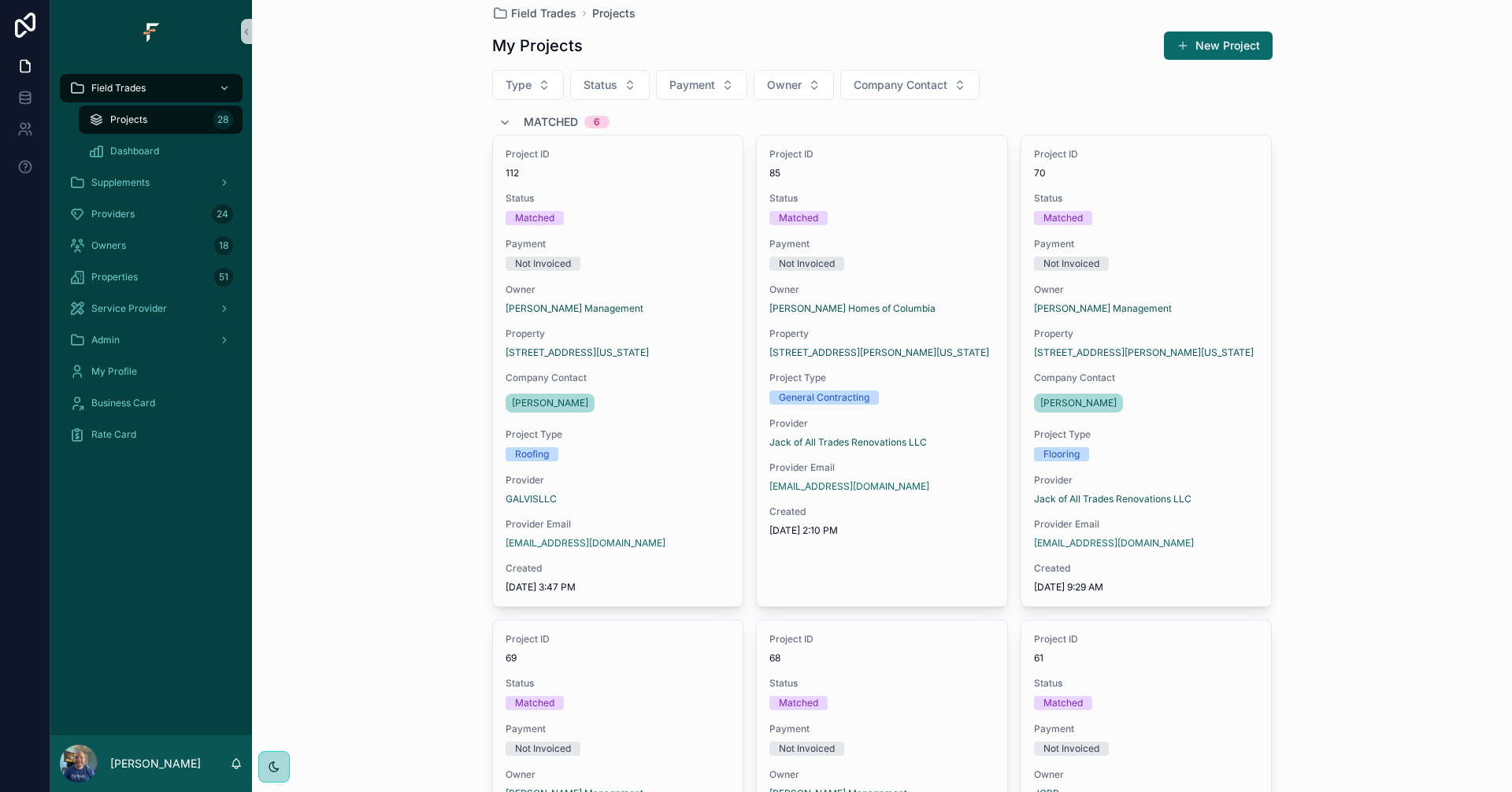
scroll to position [0, 0]
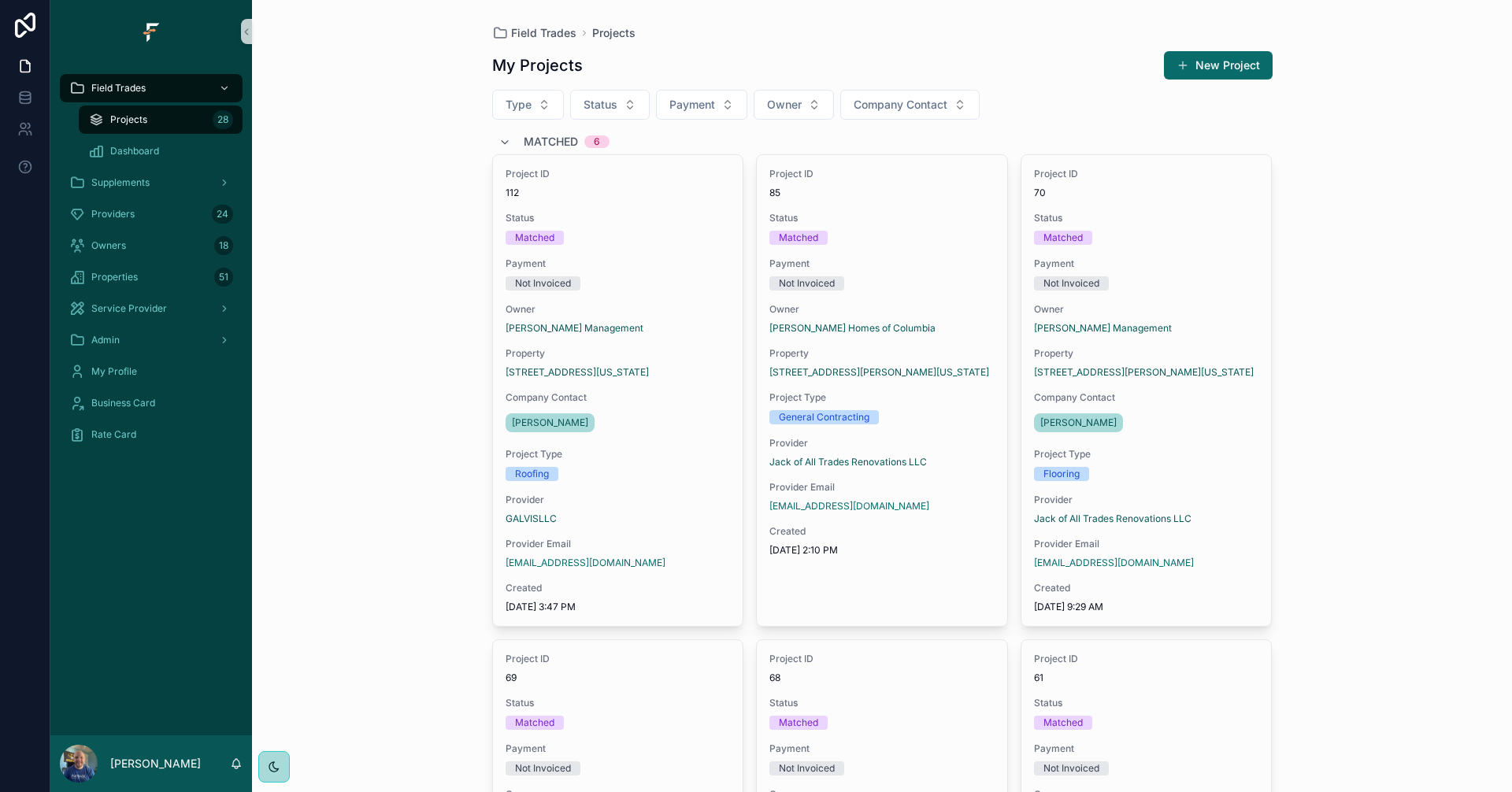
click at [505, 135] on div "Matched 6" at bounding box center [554, 142] width 111 height 25
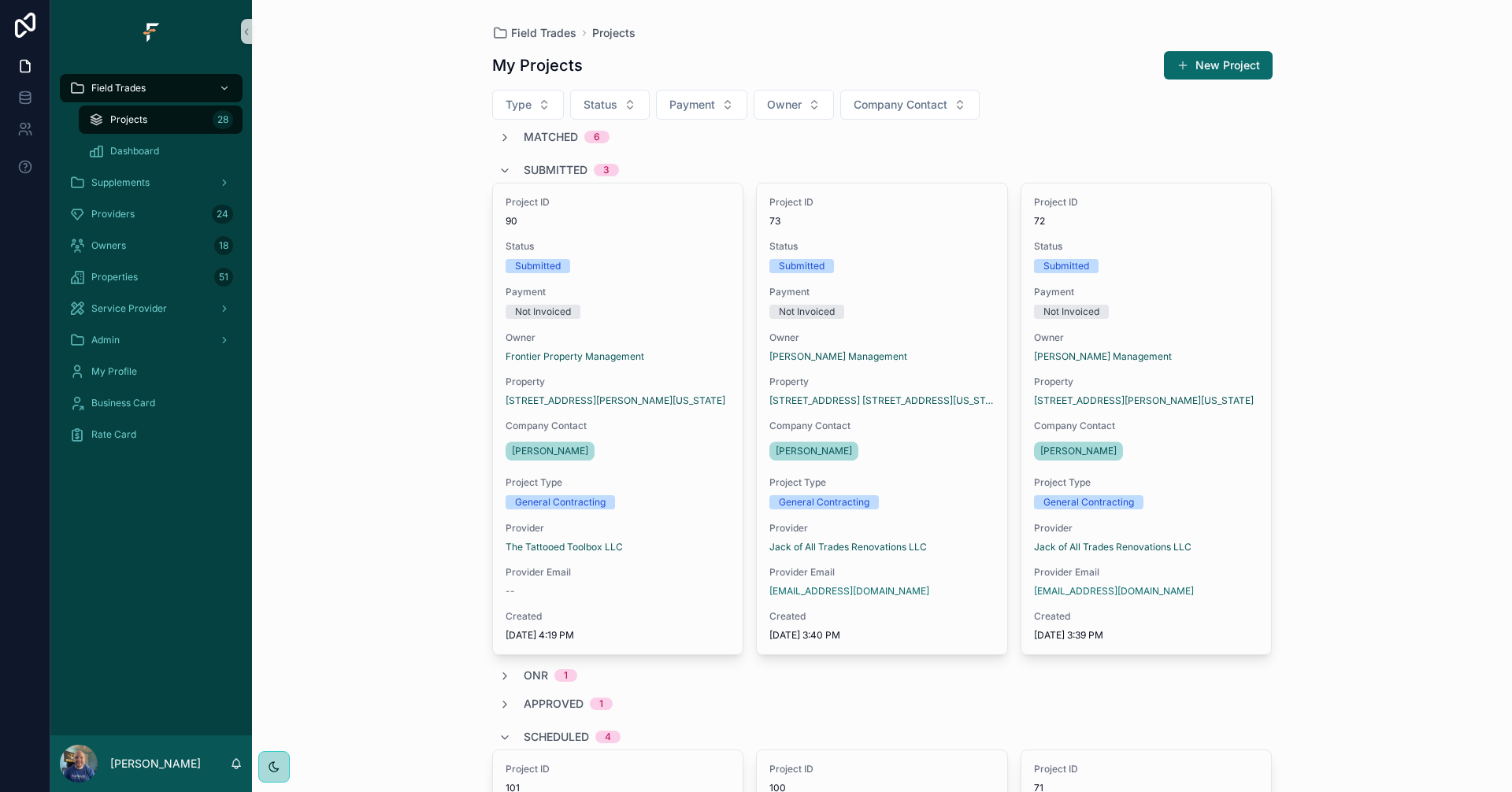
click at [516, 164] on div "Submitted 3" at bounding box center [559, 170] width 121 height 25
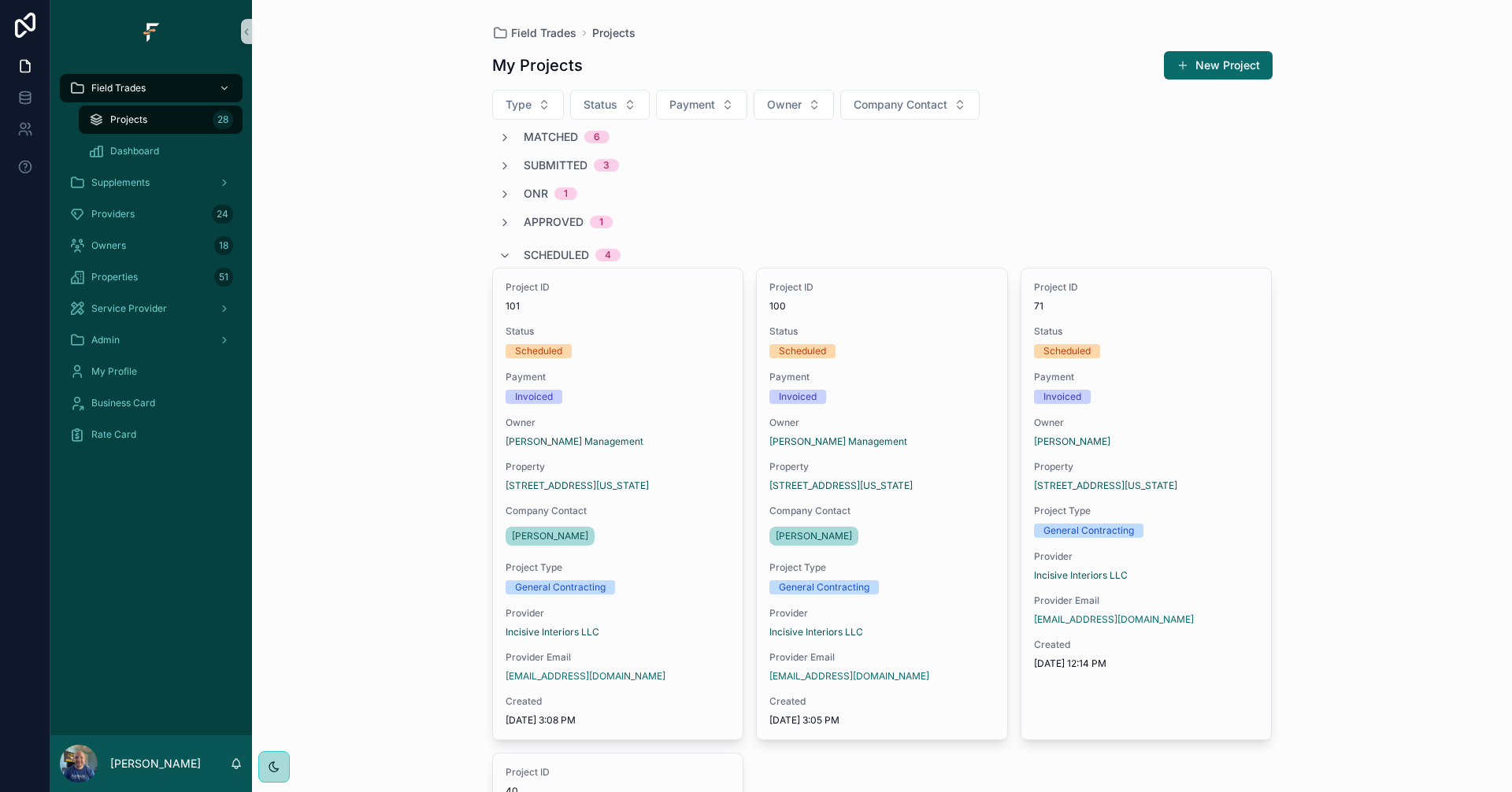
click at [515, 261] on div "Scheduled 4" at bounding box center [560, 255] width 123 height 25
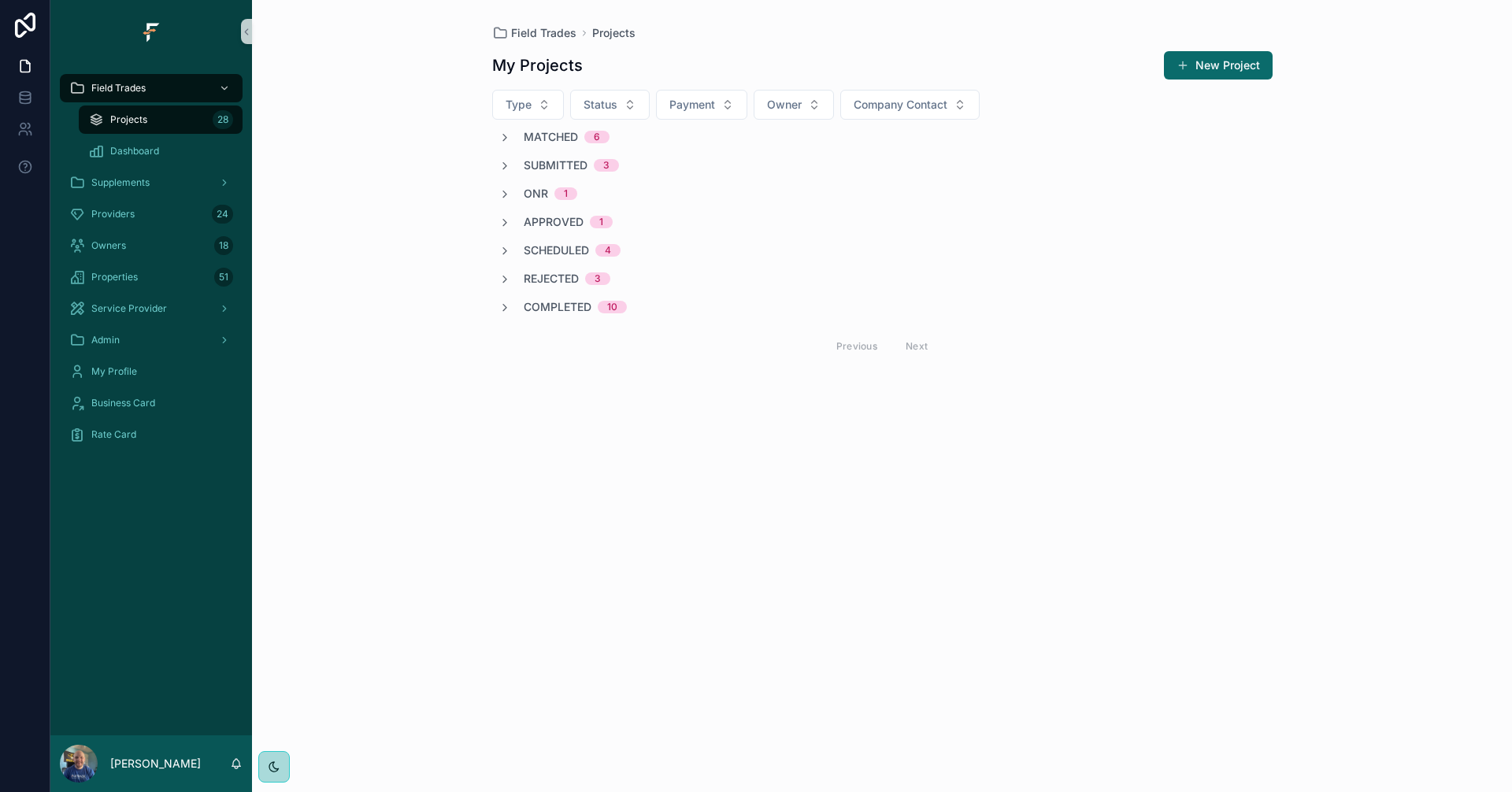
click at [847, 22] on div "Field Trades Projects My Projects New Project Type Status Payment Owner Company…" at bounding box center [882, 207] width 806 height 415
click at [507, 165] on icon "scrollable content" at bounding box center [505, 165] width 13 height 13
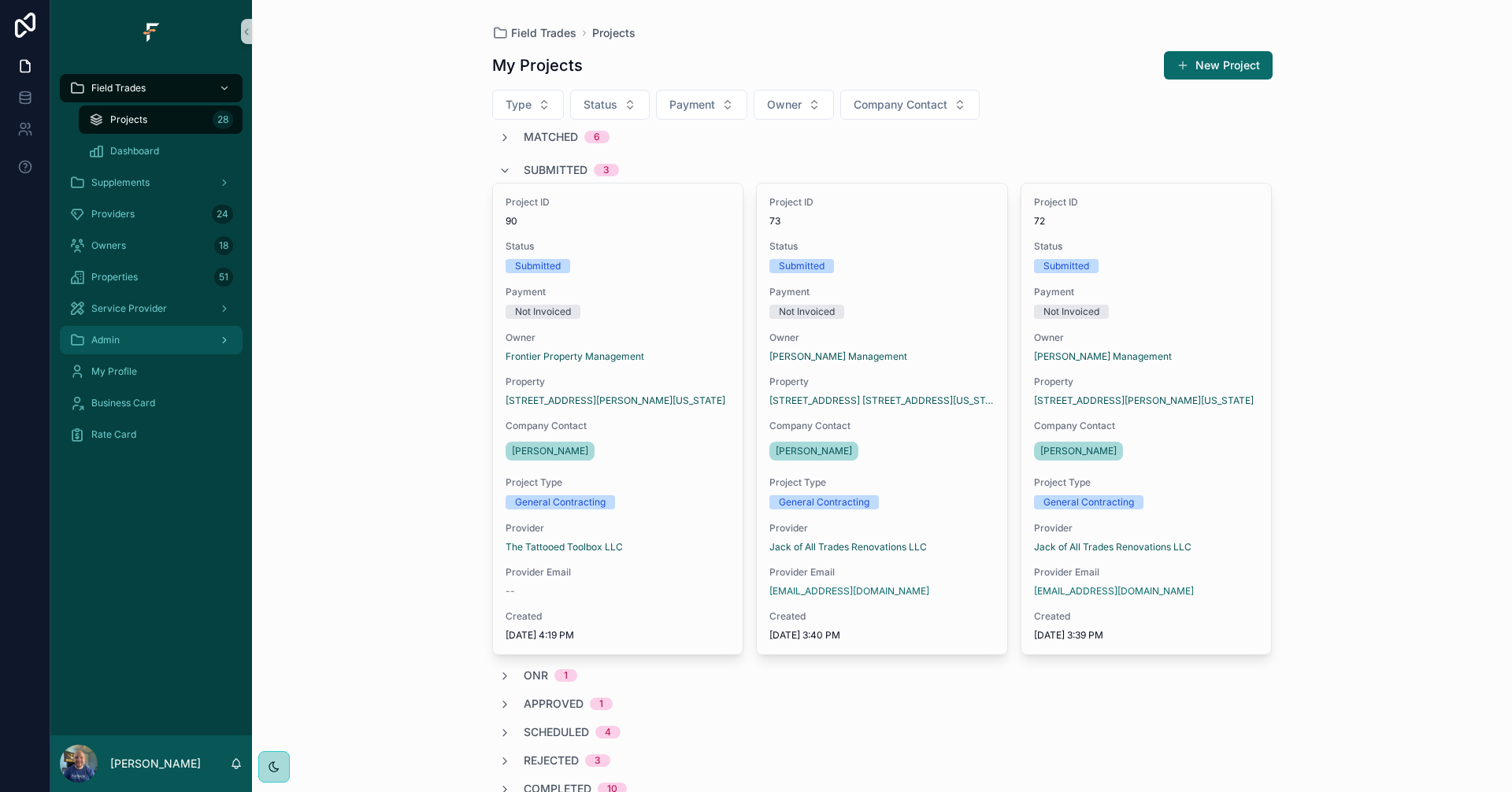
click at [127, 342] on div "Admin" at bounding box center [151, 340] width 163 height 25
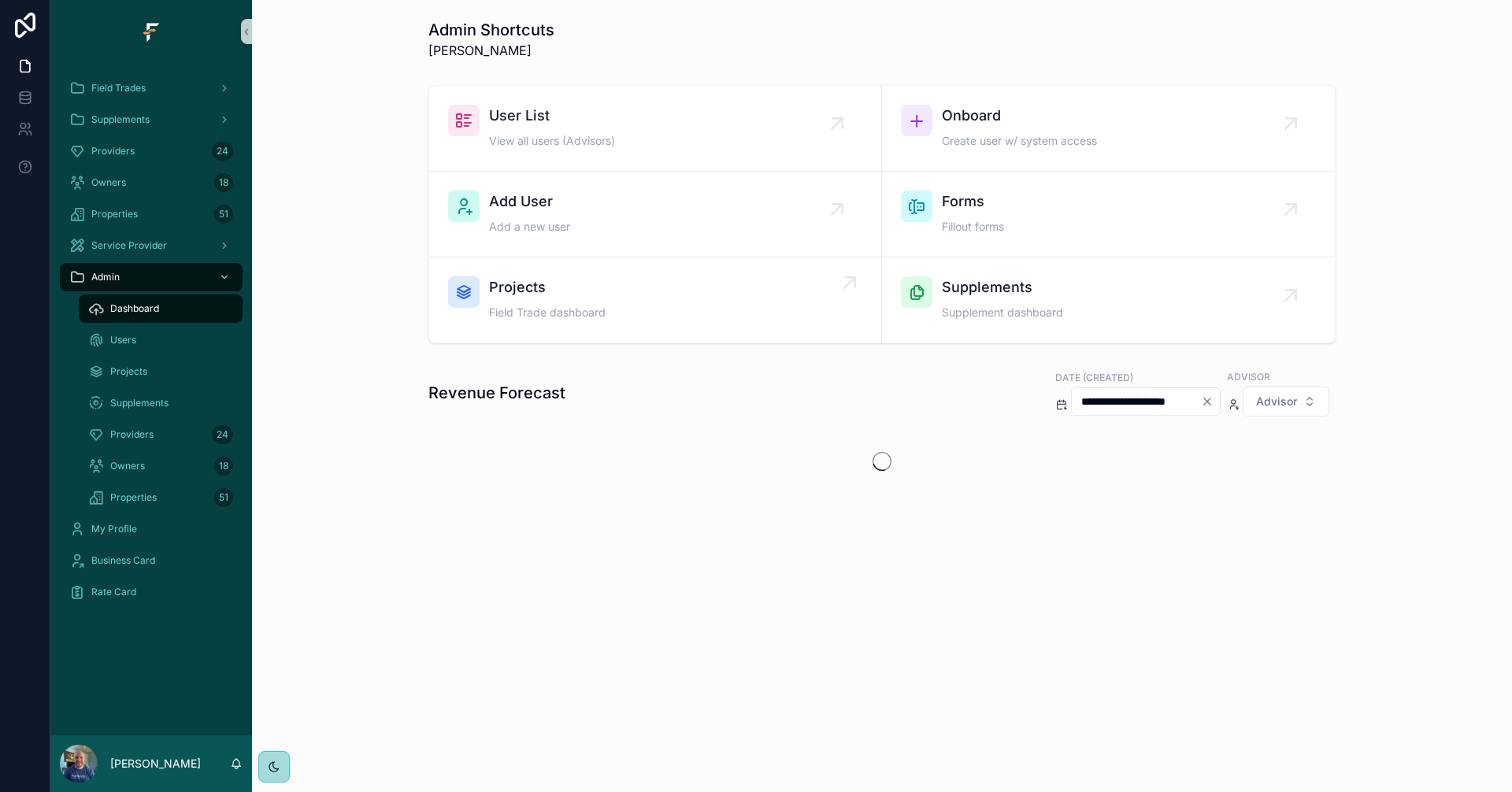
click at [598, 322] on div "Projects Field Trade dashboard" at bounding box center [547, 299] width 117 height 48
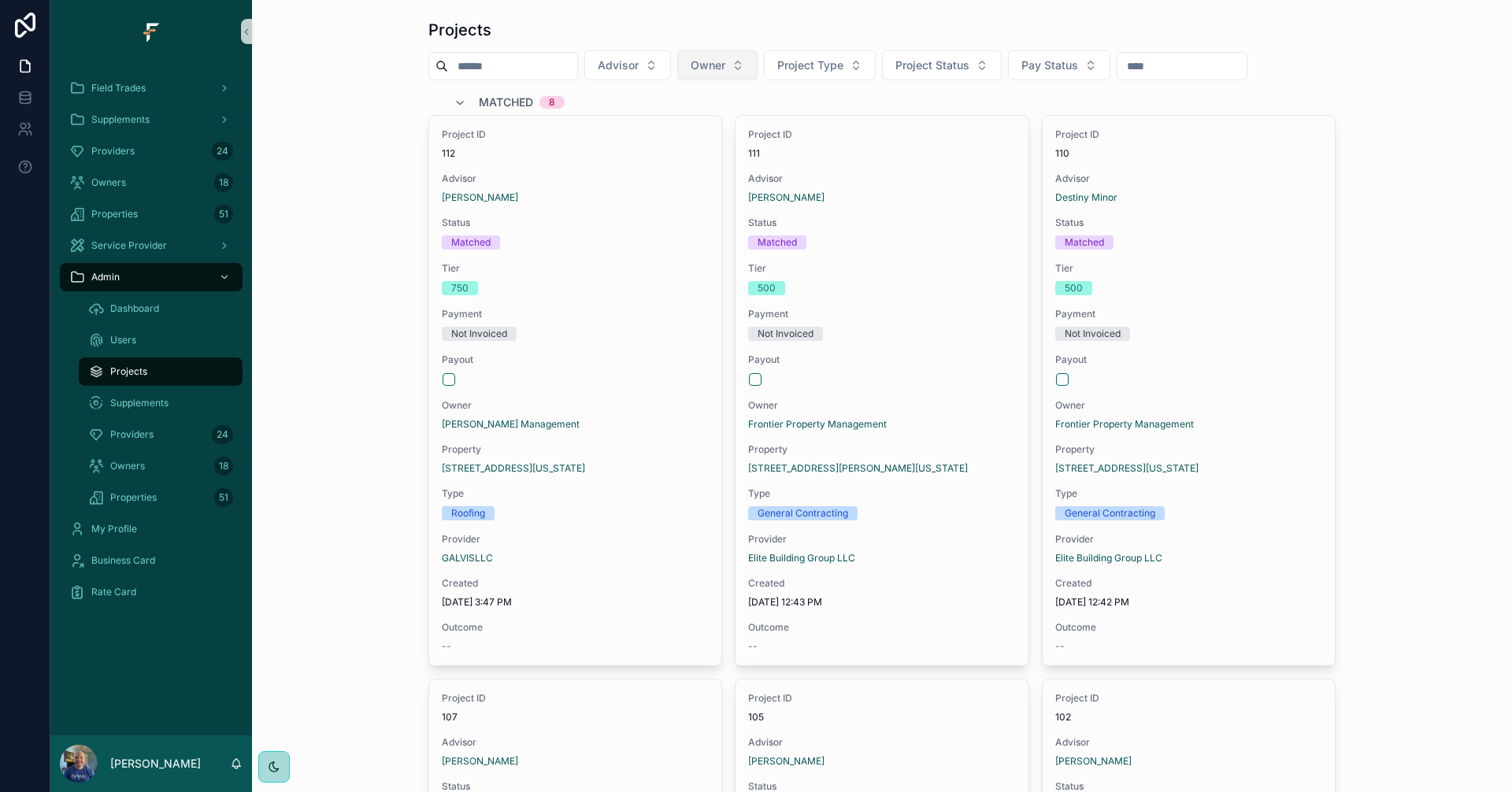
click at [725, 64] on span "Owner" at bounding box center [708, 65] width 35 height 16
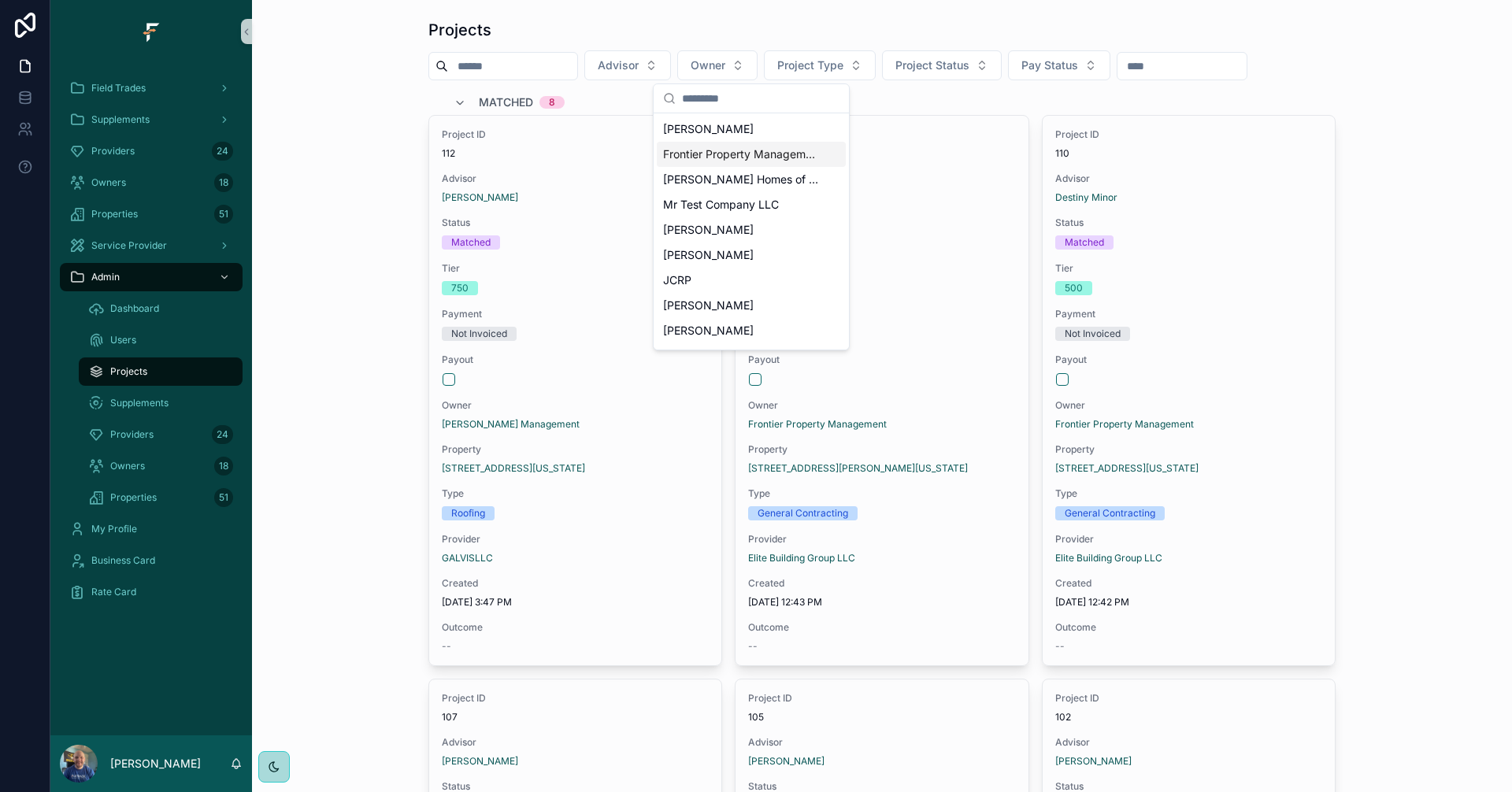
click at [767, 158] on span "Frontier Property Management" at bounding box center [742, 155] width 158 height 16
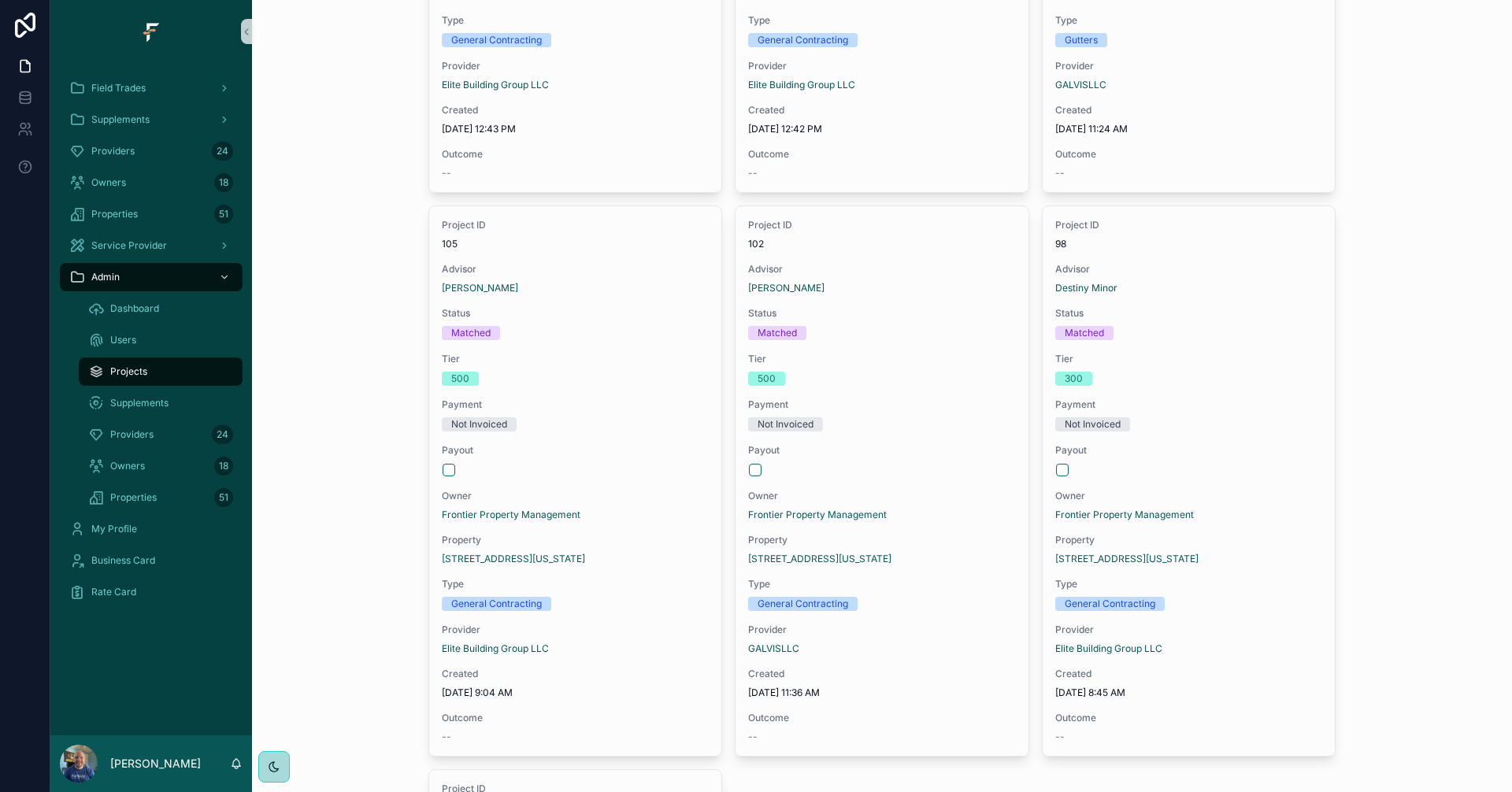
scroll to position [551, 0]
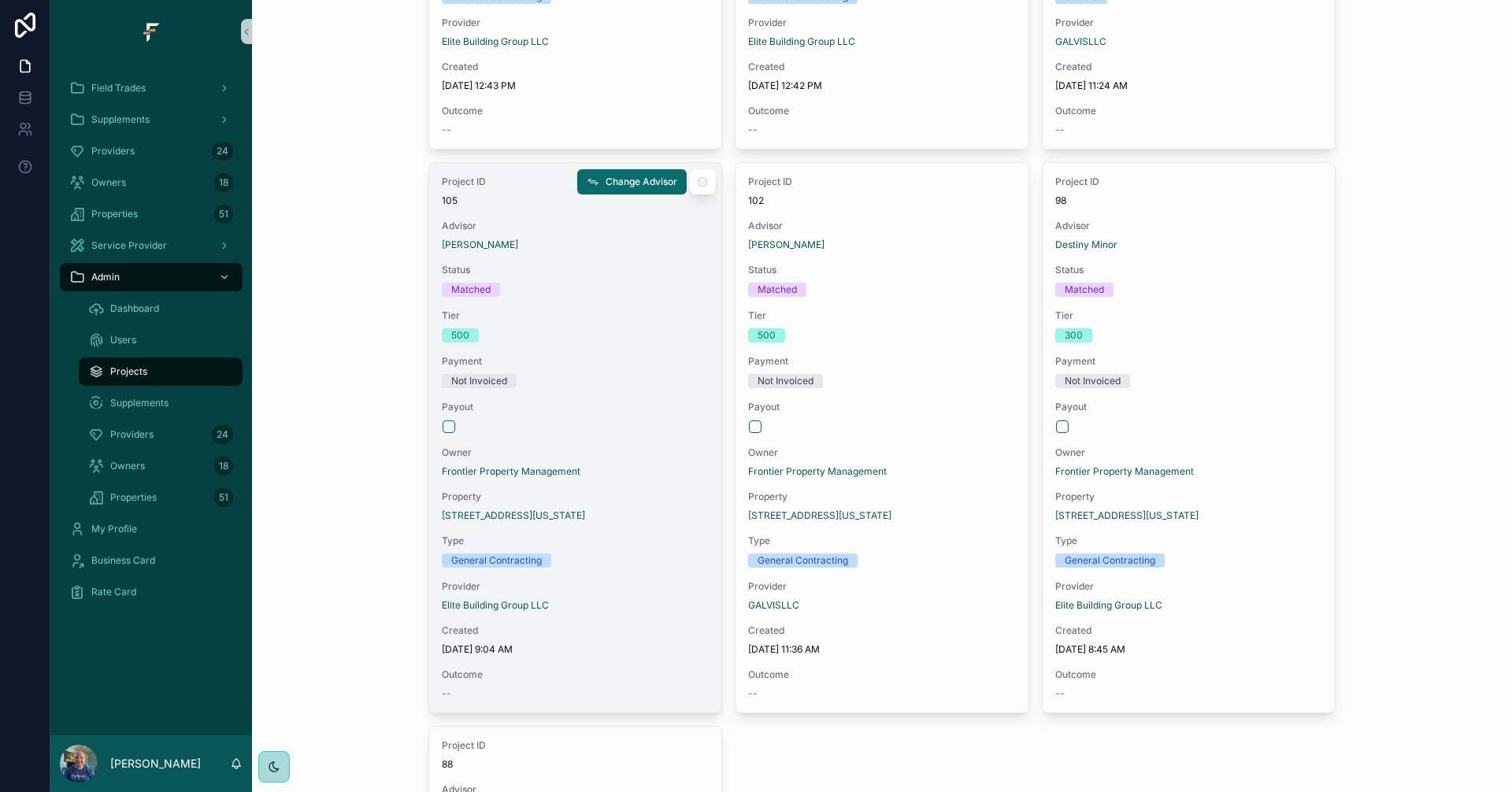
click at [609, 416] on div "Payout" at bounding box center [575, 417] width 267 height 33
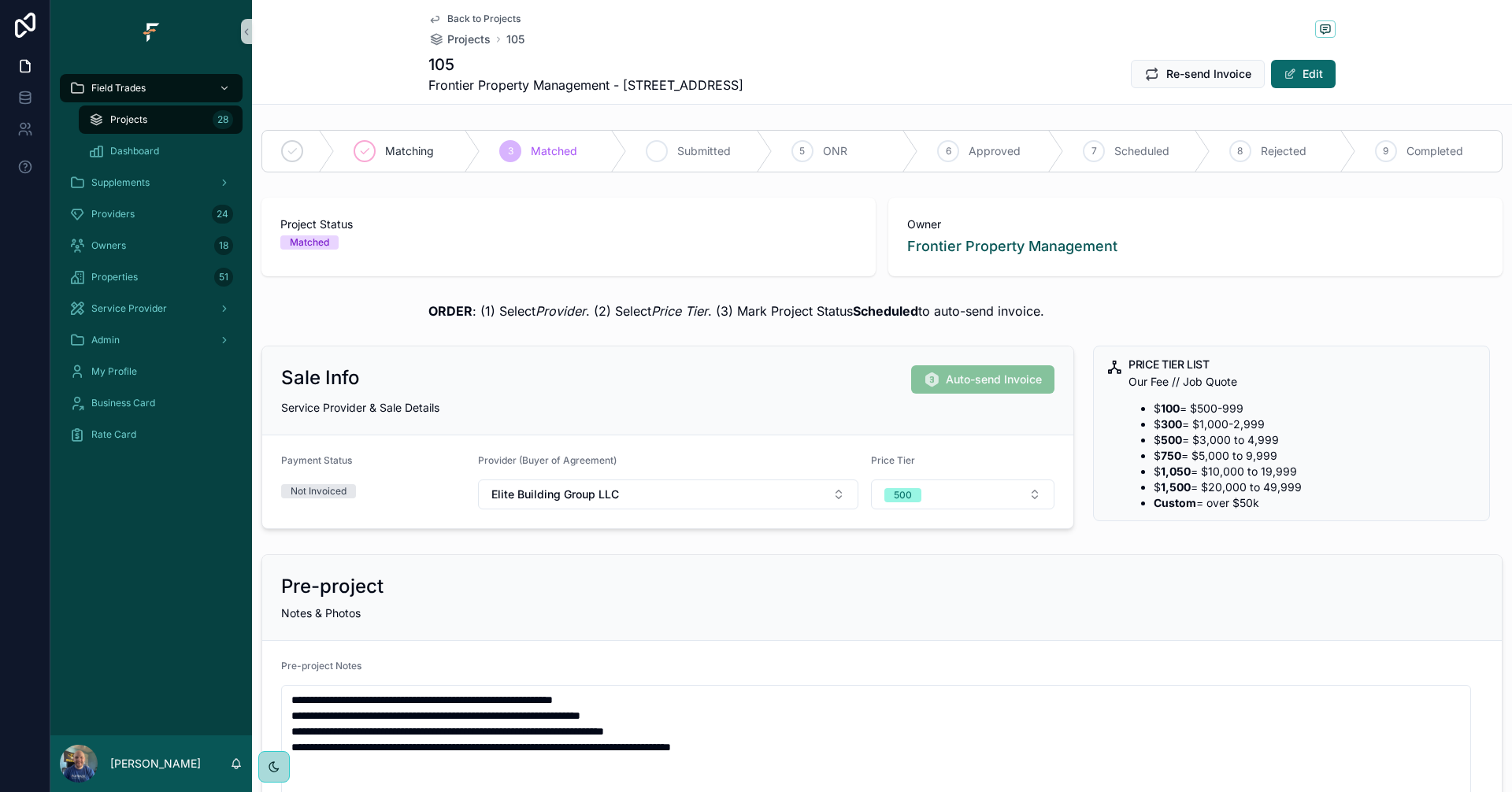
click at [709, 149] on span "Submitted" at bounding box center [704, 151] width 53 height 16
click at [447, 21] on span "Back to Projects" at bounding box center [483, 18] width 73 height 13
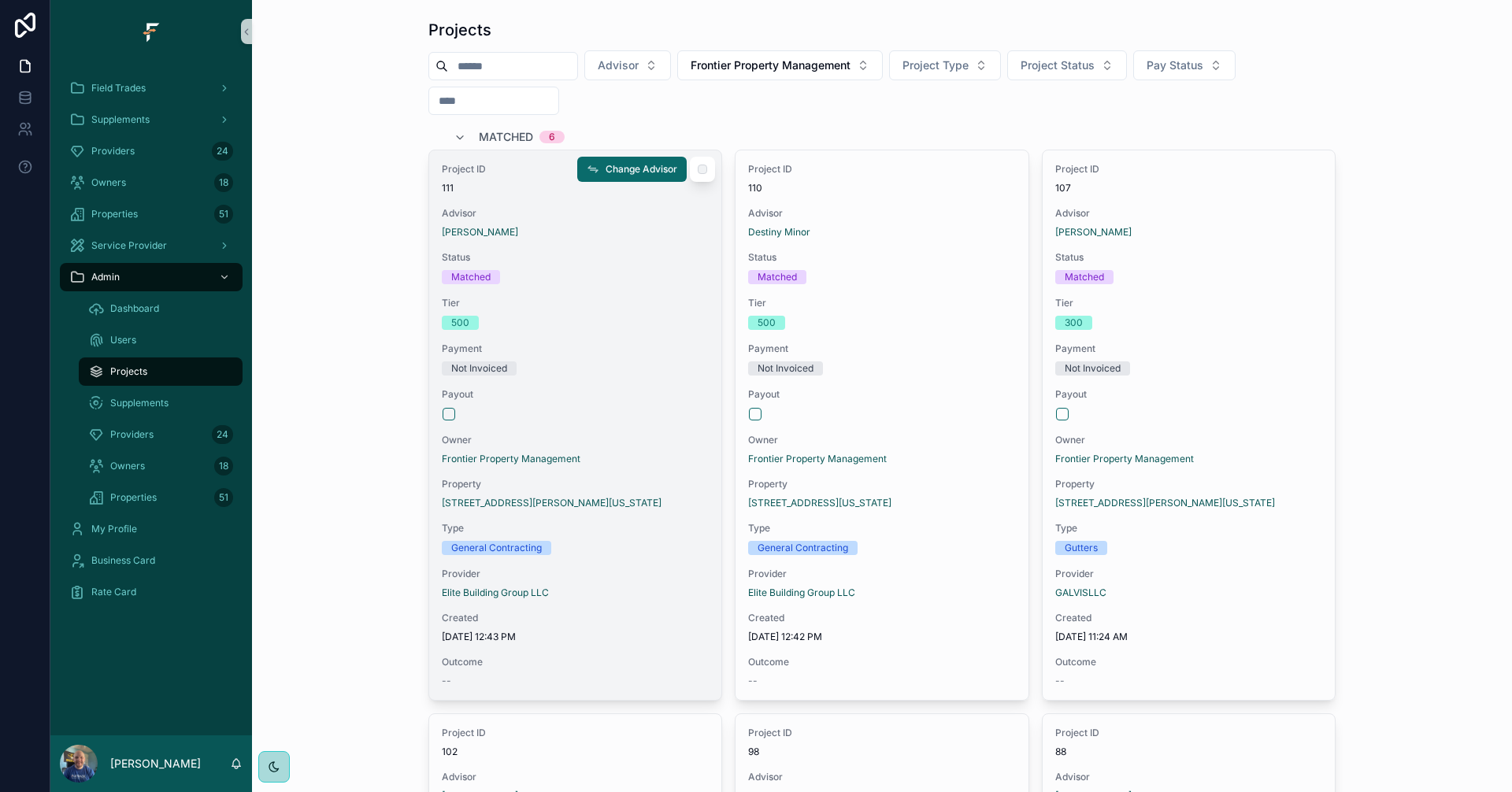
click at [649, 554] on div "General Contracting" at bounding box center [575, 547] width 267 height 15
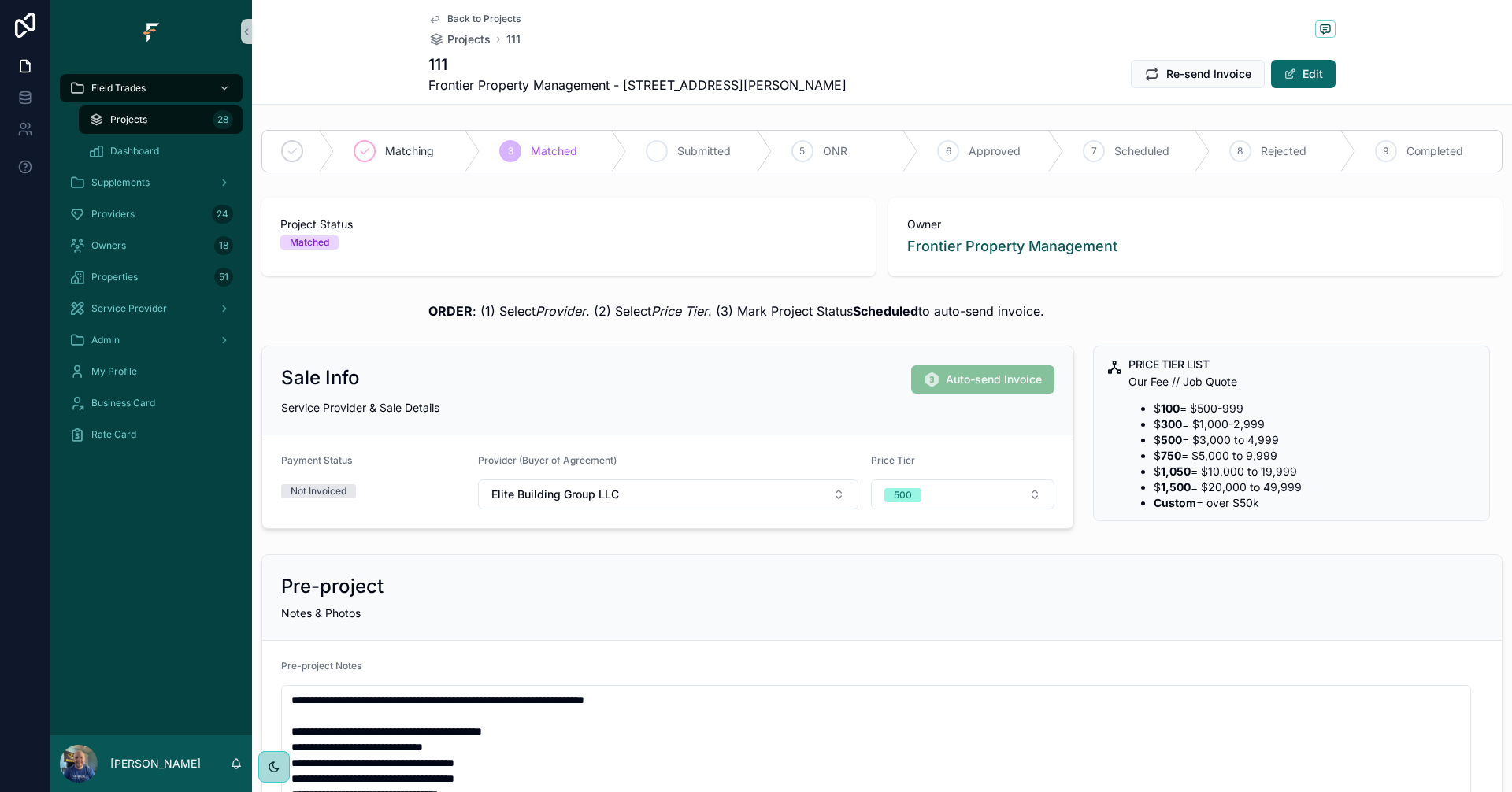
click at [678, 149] on span "Submitted" at bounding box center [704, 151] width 53 height 16
click at [500, 20] on span "Back to Projects" at bounding box center [483, 18] width 73 height 13
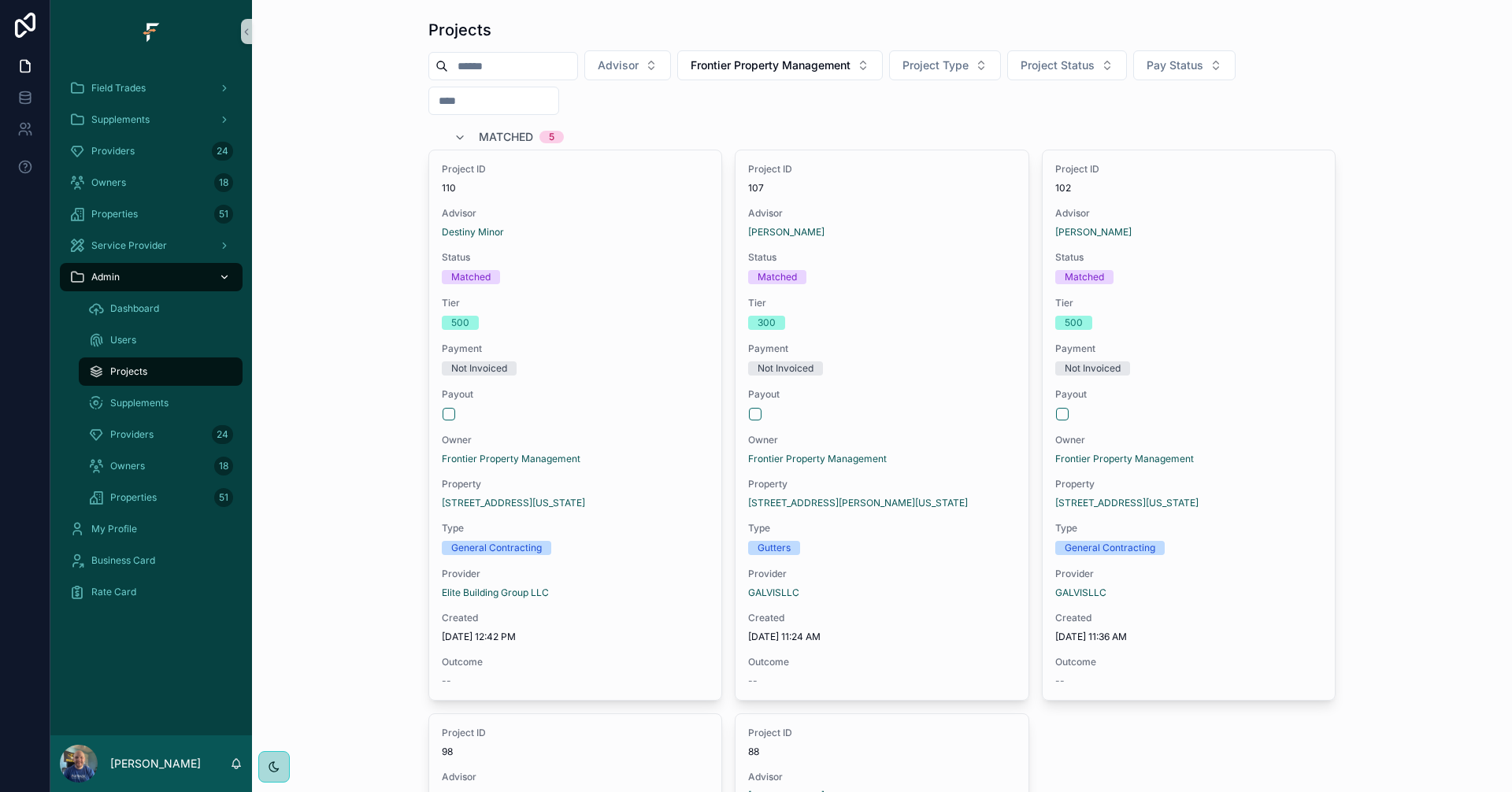
click at [172, 283] on div "Admin" at bounding box center [151, 277] width 163 height 25
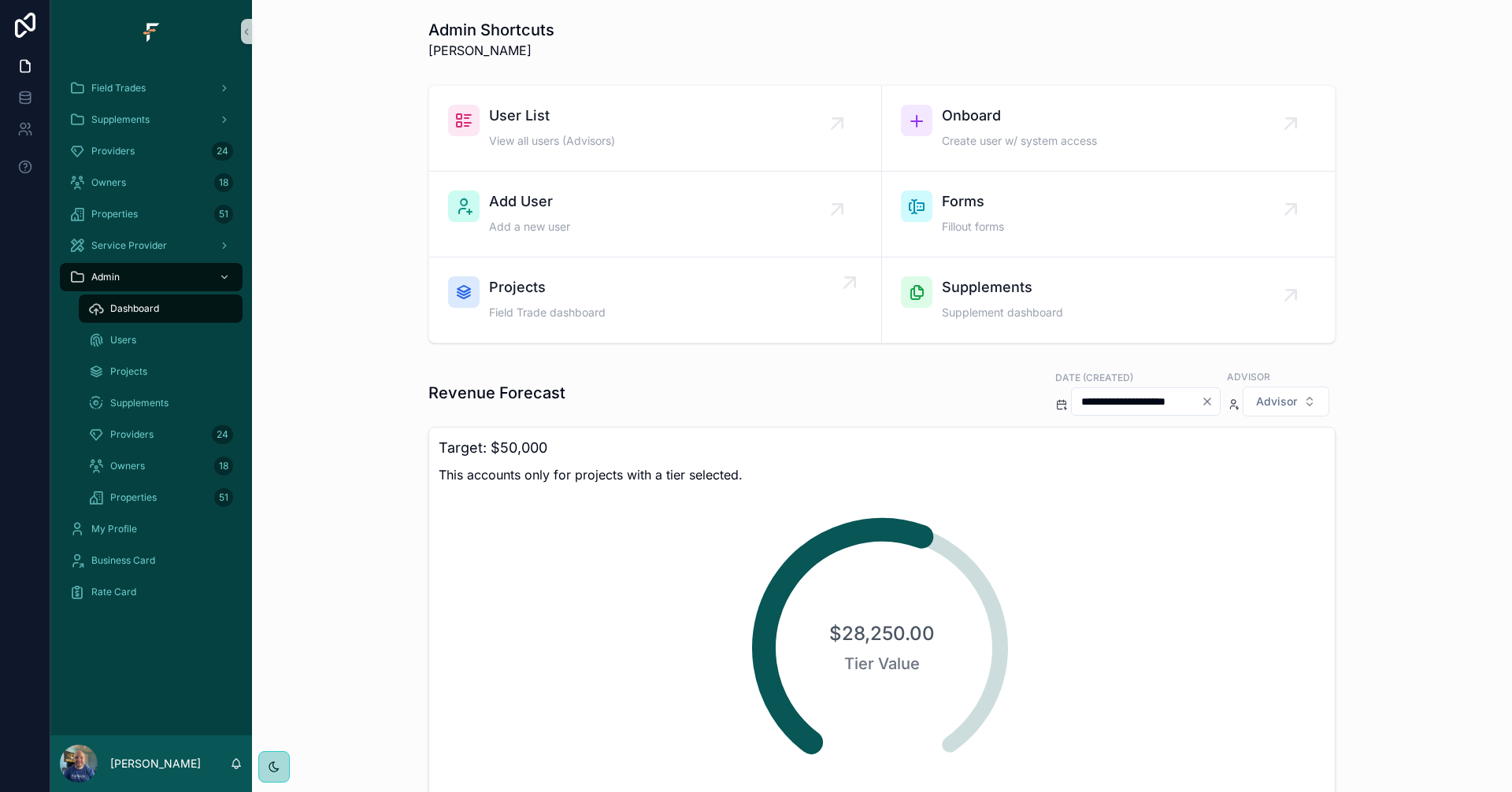
click at [793, 329] on link "Projects Field Trade dashboard" at bounding box center [655, 299] width 453 height 85
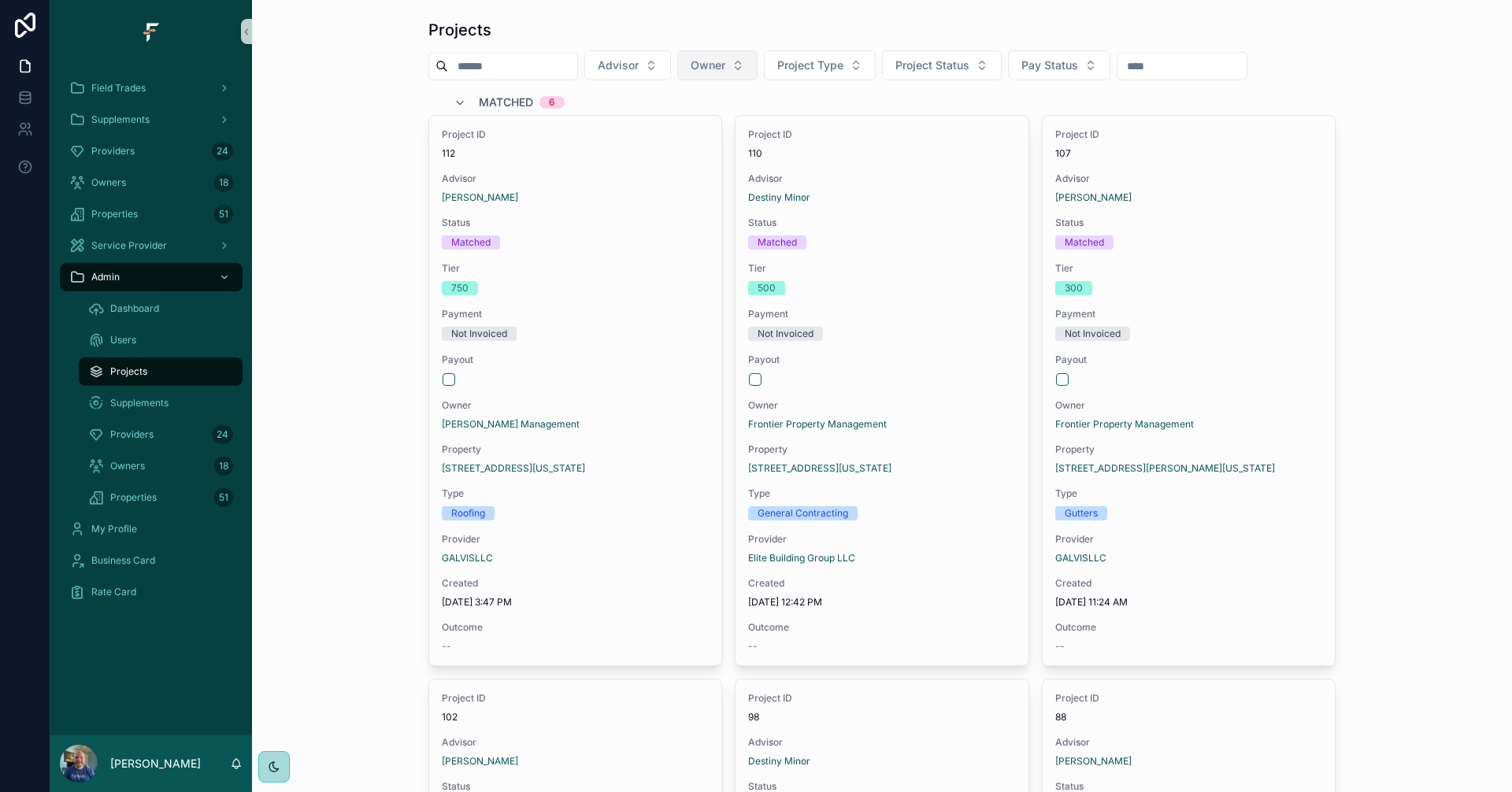
click at [757, 56] on button "Owner" at bounding box center [718, 65] width 81 height 30
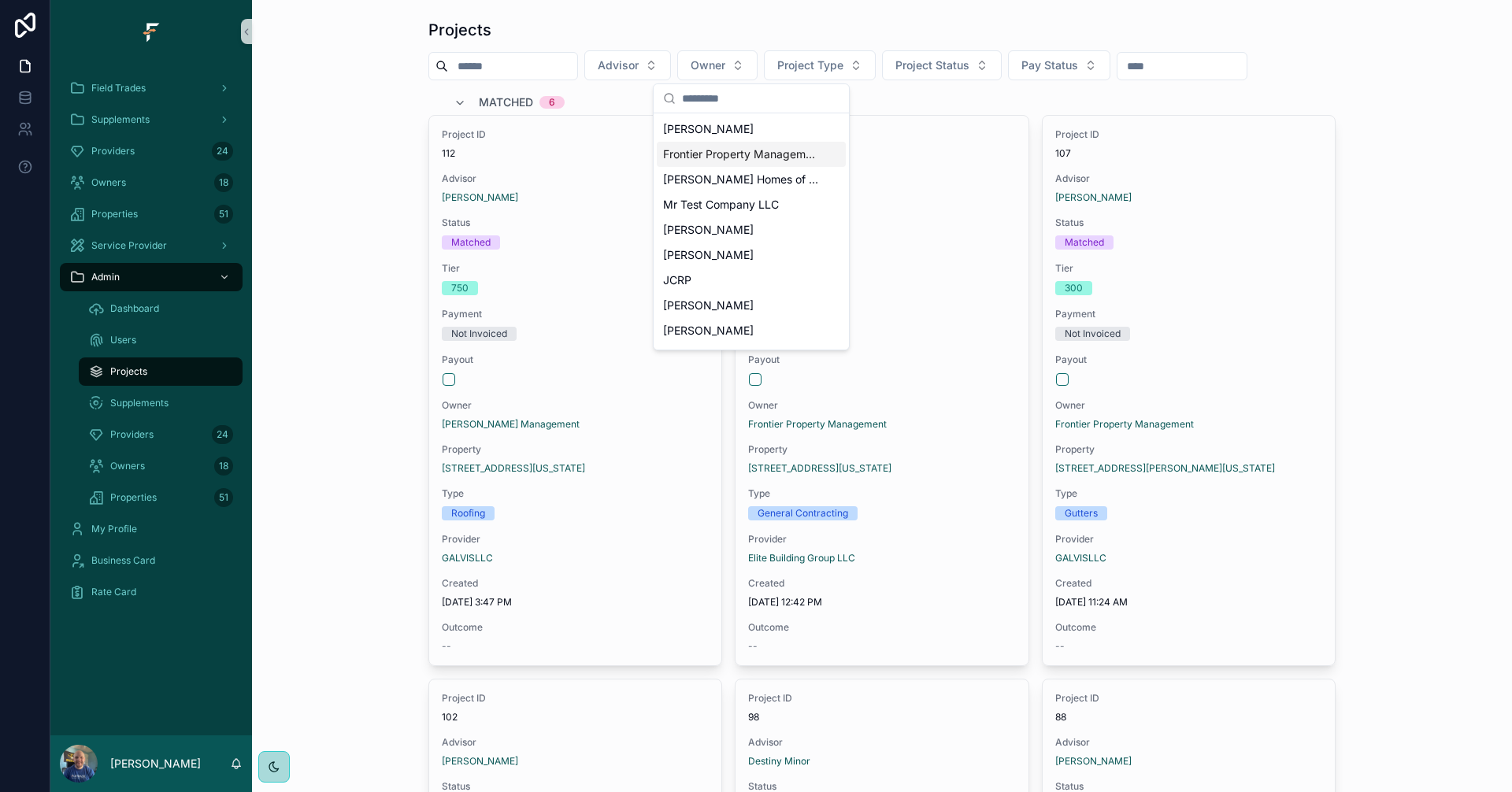
click at [751, 157] on span "Frontier Property Management" at bounding box center [742, 155] width 158 height 16
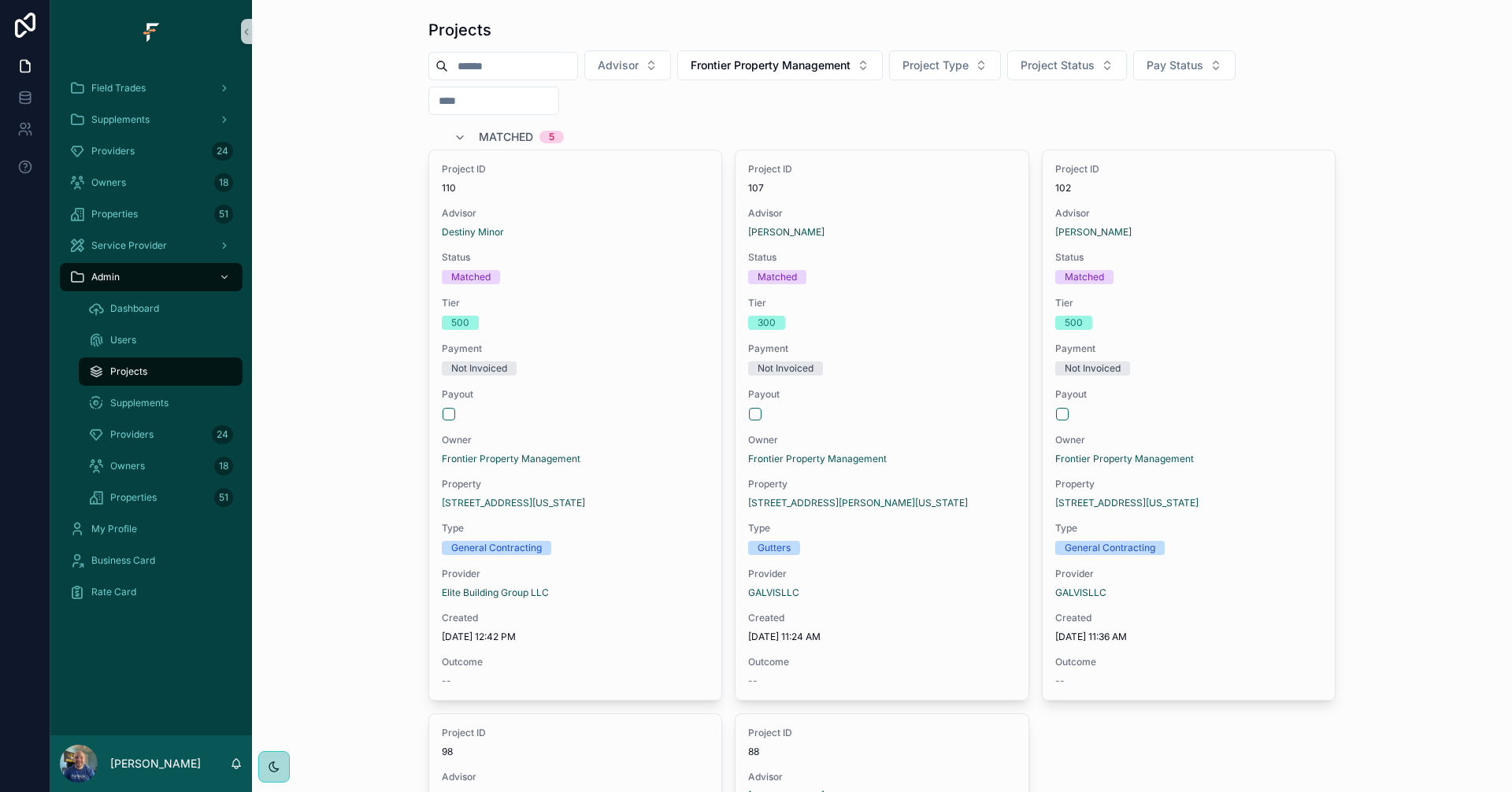
click at [104, 73] on div "Field Trades" at bounding box center [151, 88] width 201 height 31
click at [106, 86] on span "Field Trades" at bounding box center [119, 87] width 54 height 13
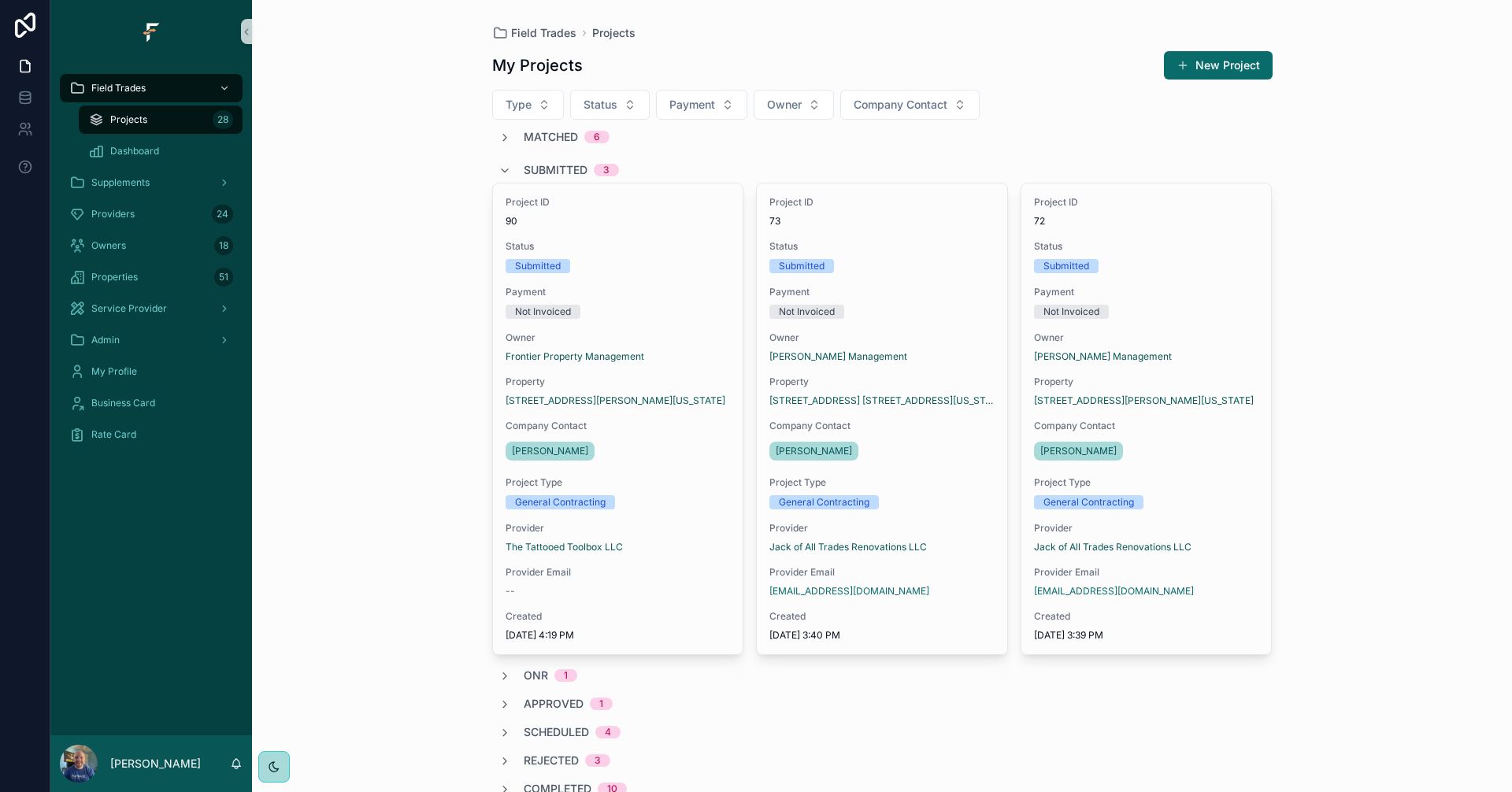
click at [1445, 525] on div "Field Trades Projects My Projects New Project Type Status Payment Owner Company…" at bounding box center [882, 396] width 1260 height 792
click at [112, 206] on div "Providers 24" at bounding box center [151, 214] width 163 height 25
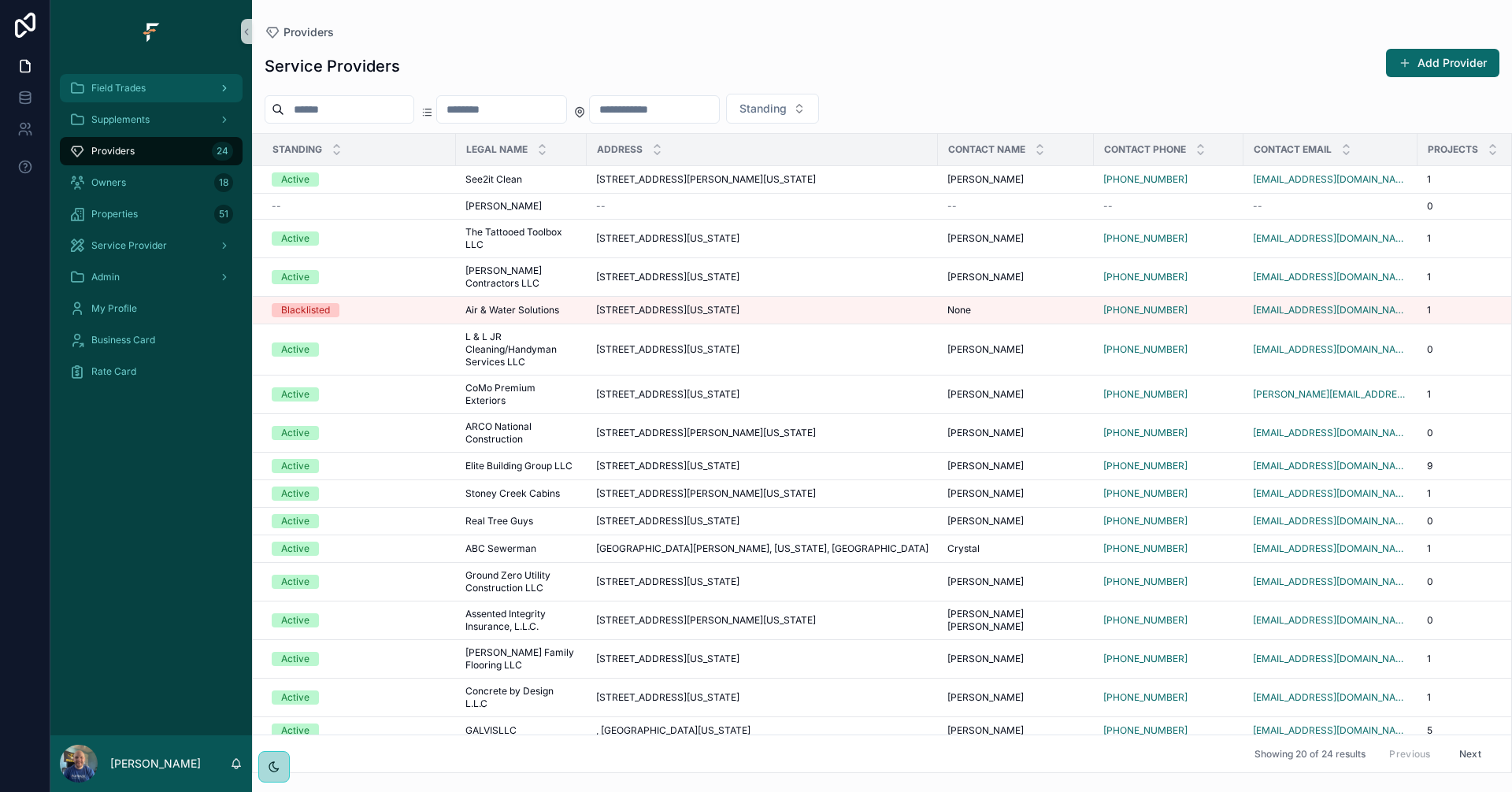
click at [148, 89] on div "Field Trades" at bounding box center [151, 88] width 163 height 25
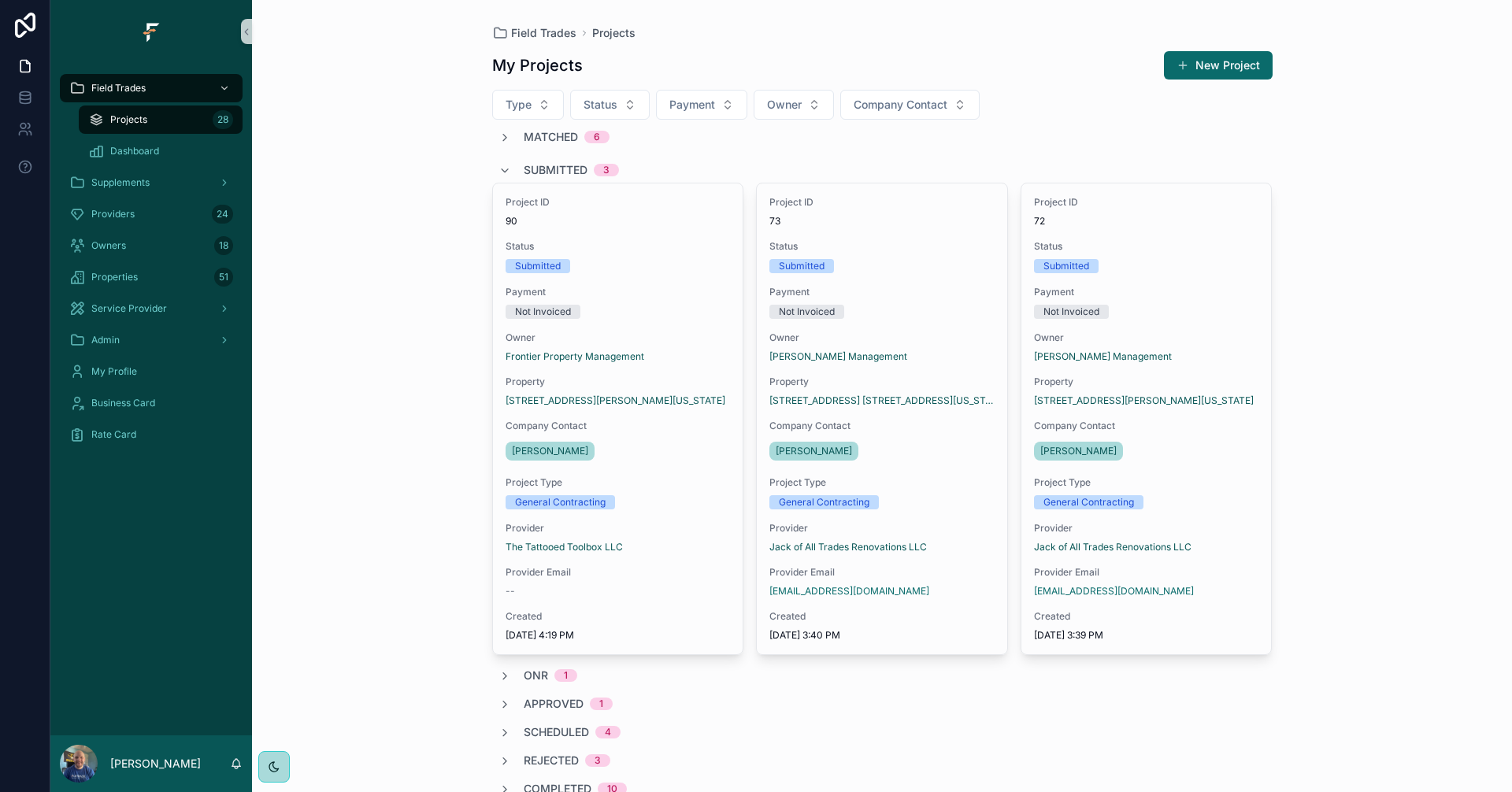
click at [1476, 578] on div "Field Trades Projects My Projects New Project Type Status Payment Owner Company…" at bounding box center [882, 396] width 1260 height 792
click at [176, 340] on div "Admin" at bounding box center [151, 340] width 163 height 25
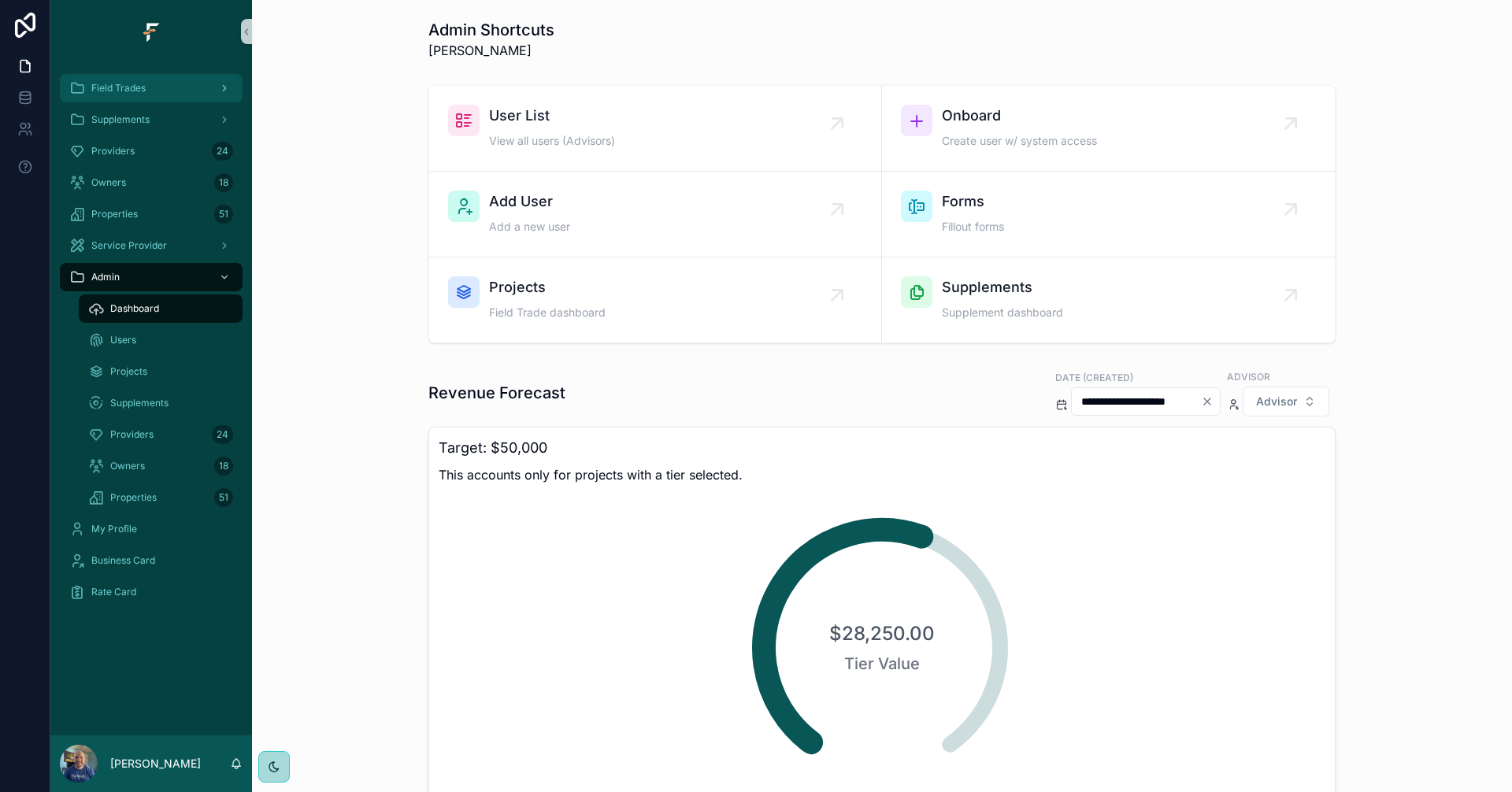
click at [171, 86] on div "Field Trades" at bounding box center [151, 88] width 163 height 25
